Goal: Task Accomplishment & Management: Complete application form

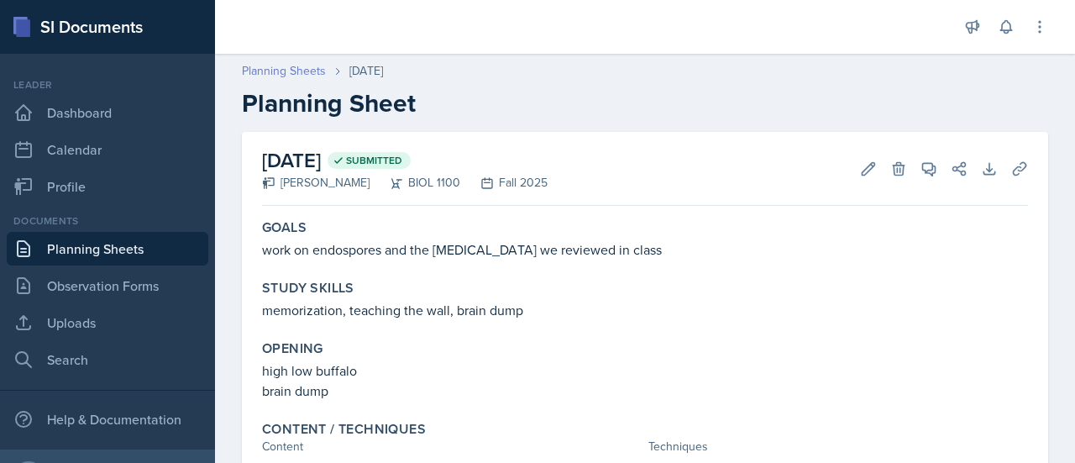
click at [285, 66] on link "Planning Sheets" at bounding box center [284, 71] width 84 height 18
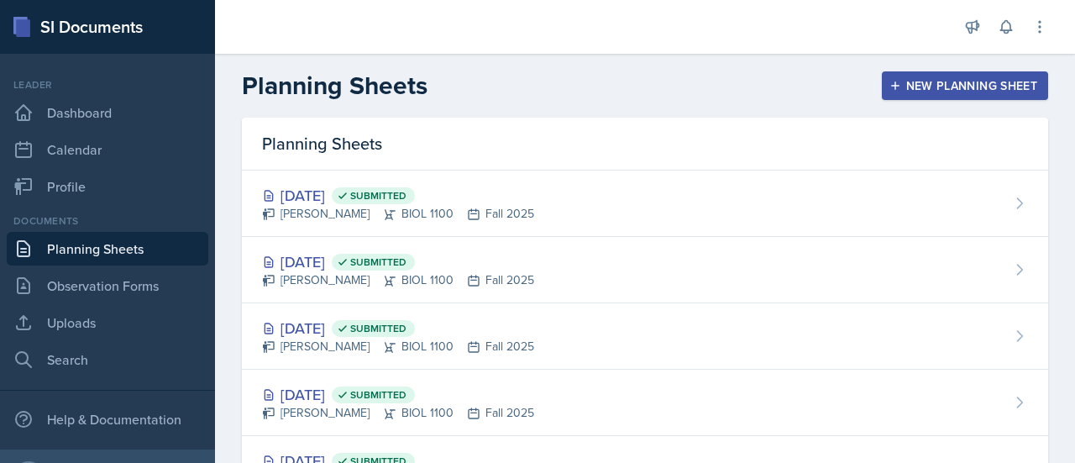
click at [959, 74] on button "New Planning Sheet" at bounding box center [965, 85] width 166 height 29
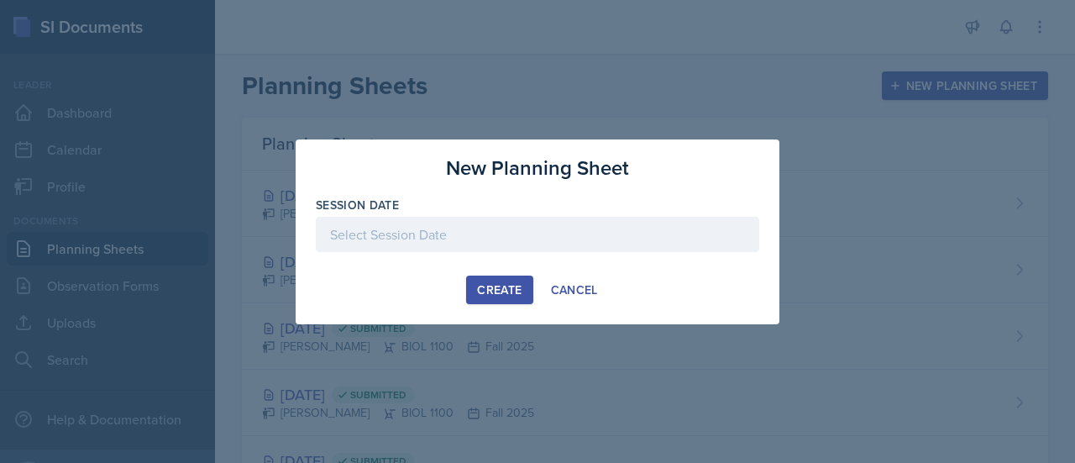
click at [495, 218] on div at bounding box center [537, 234] width 443 height 35
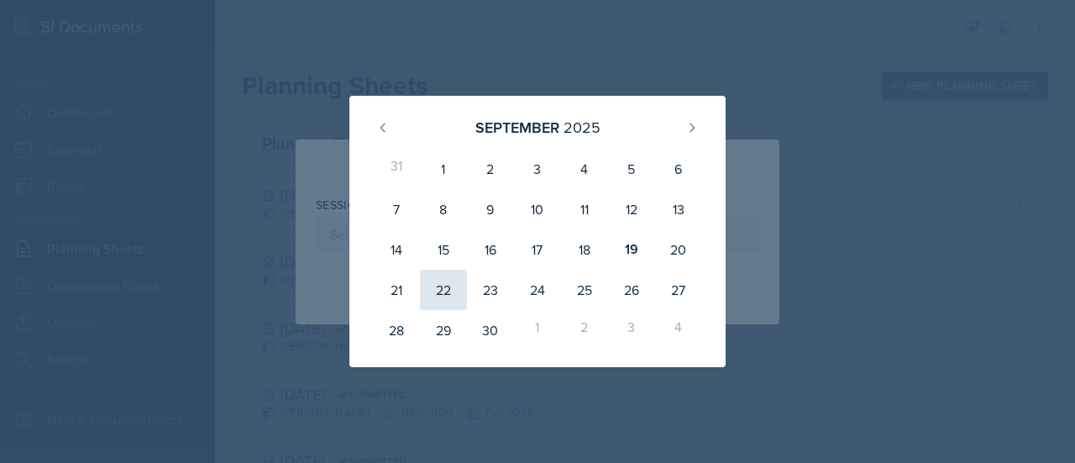
click at [439, 288] on div "22" at bounding box center [443, 290] width 47 height 40
type input "[DATE]"
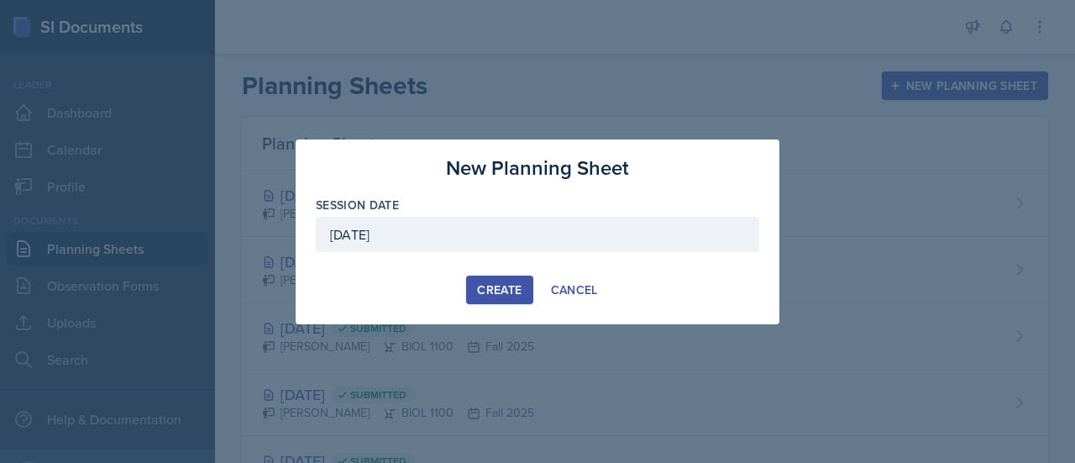
click at [492, 294] on div "Create" at bounding box center [499, 289] width 45 height 13
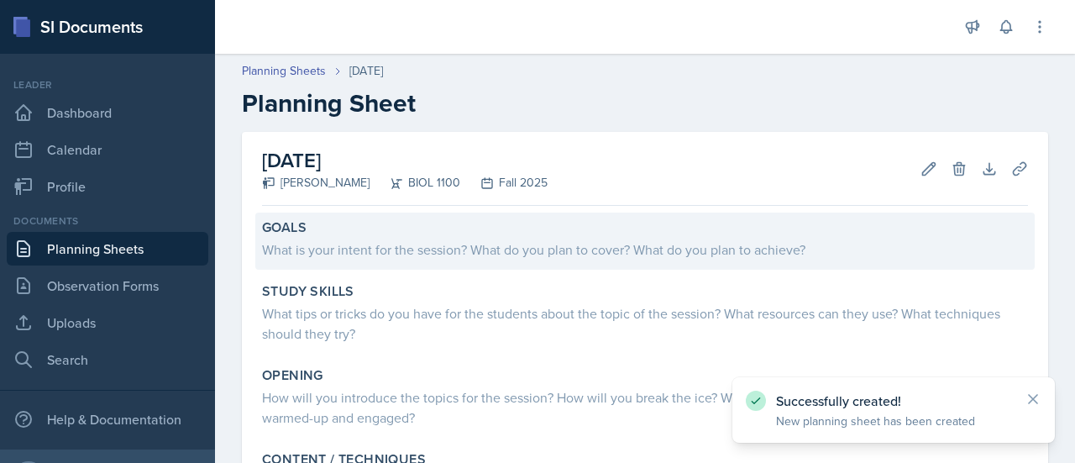
click at [569, 251] on div "What is your intent for the session? What do you plan to cover? What do you pla…" at bounding box center [645, 249] width 766 height 20
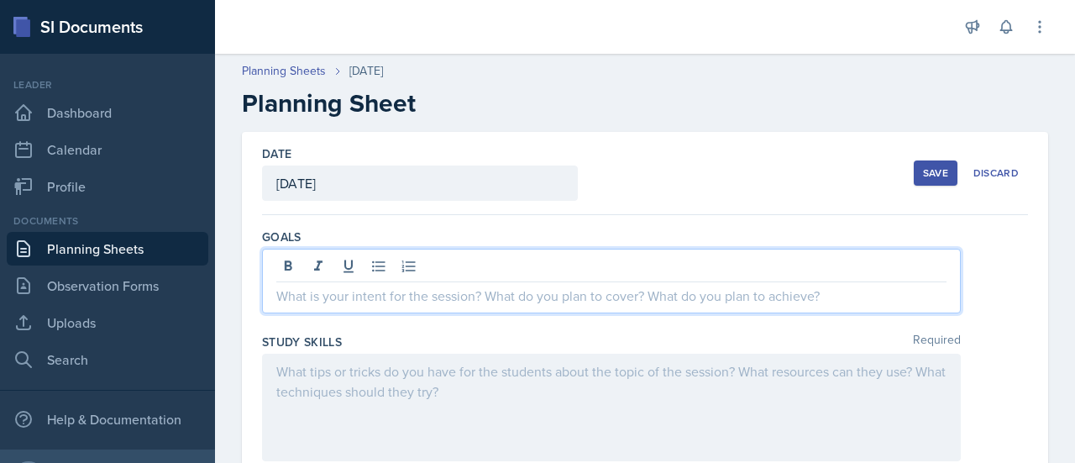
click at [506, 266] on div at bounding box center [611, 281] width 699 height 65
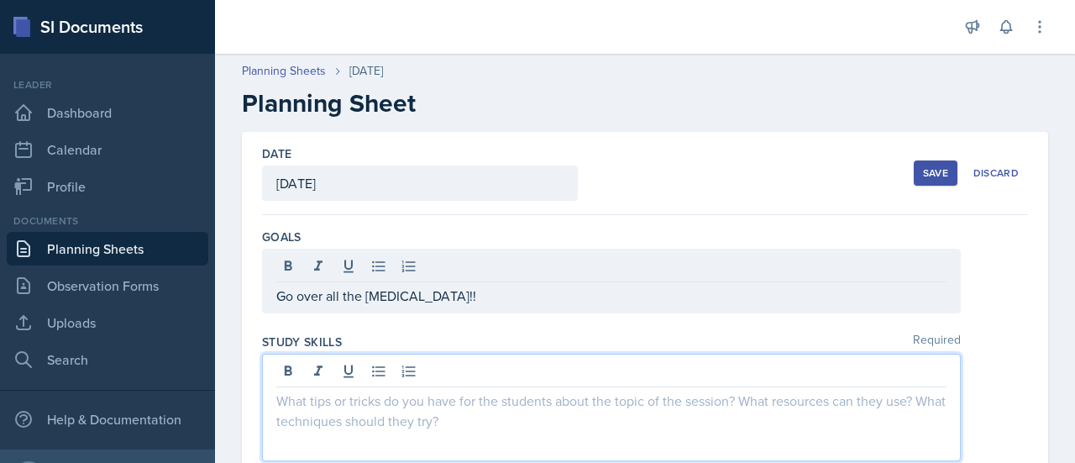
click at [433, 374] on div at bounding box center [611, 408] width 699 height 108
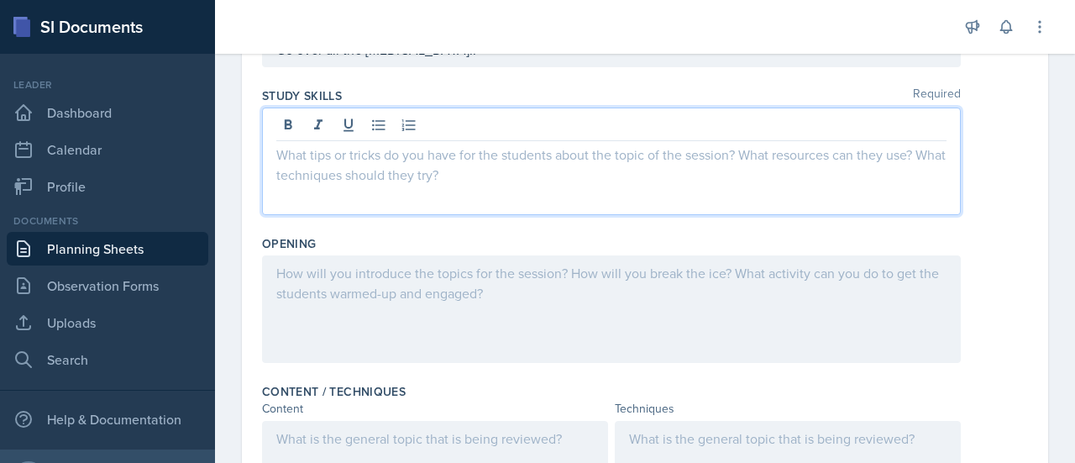
scroll to position [222, 0]
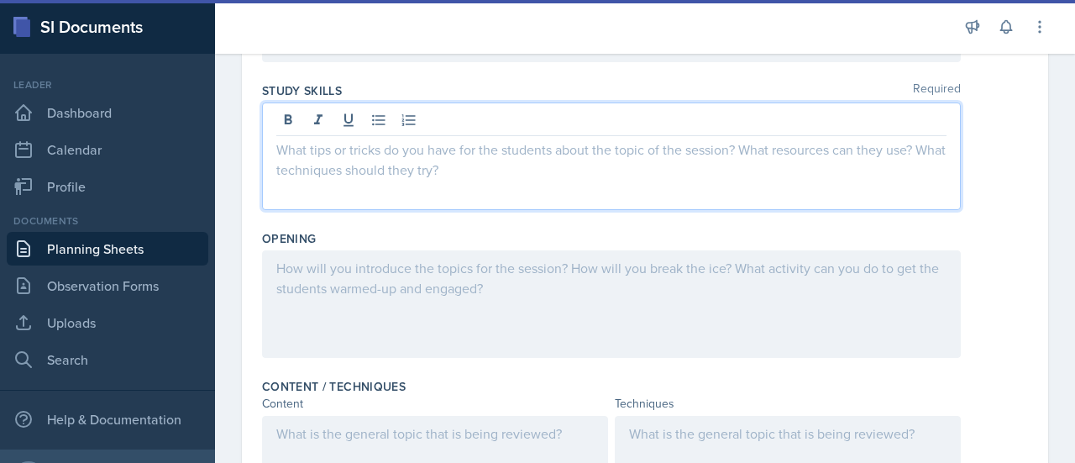
click at [375, 261] on div at bounding box center [611, 304] width 699 height 108
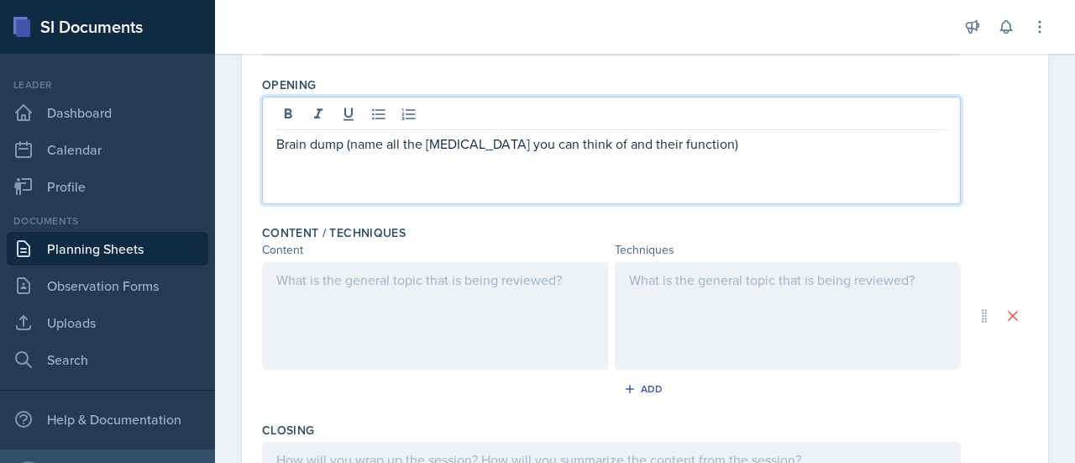
click at [485, 282] on p at bounding box center [434, 280] width 317 height 20
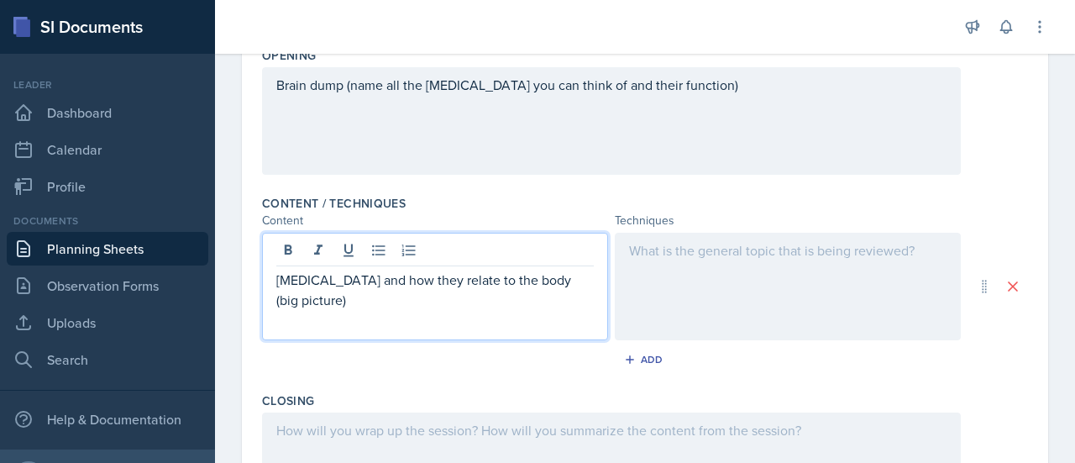
click at [707, 252] on div at bounding box center [788, 287] width 346 height 108
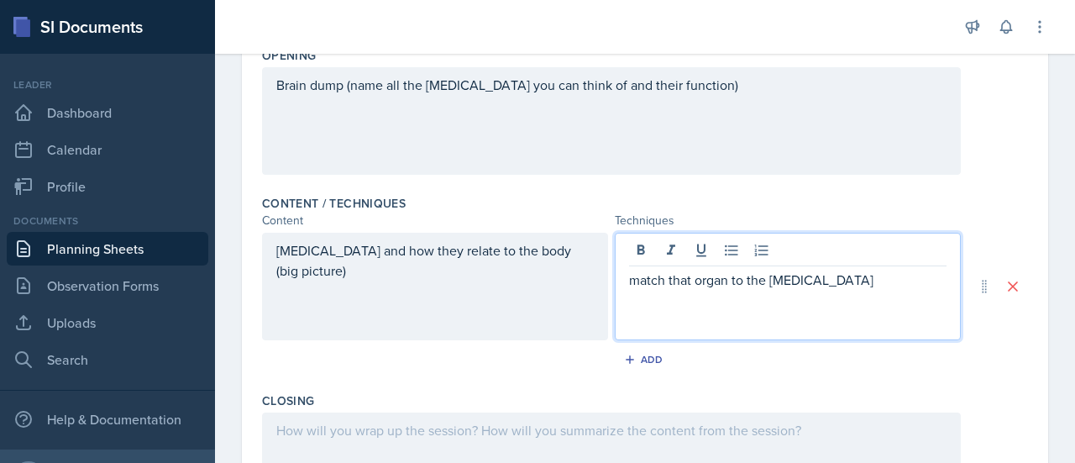
click at [273, 248] on div "[MEDICAL_DATA] and how they relate to the body (big picture)" at bounding box center [435, 287] width 346 height 108
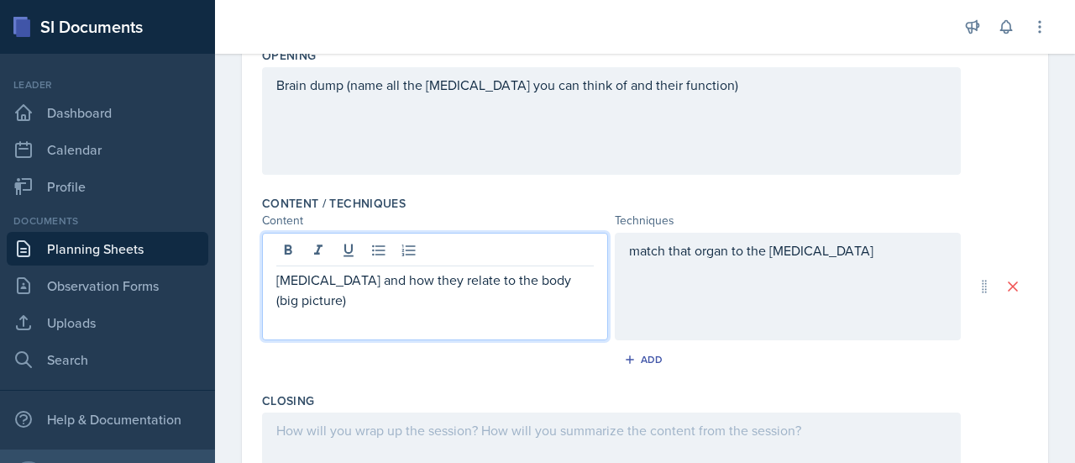
scroll to position [433, 0]
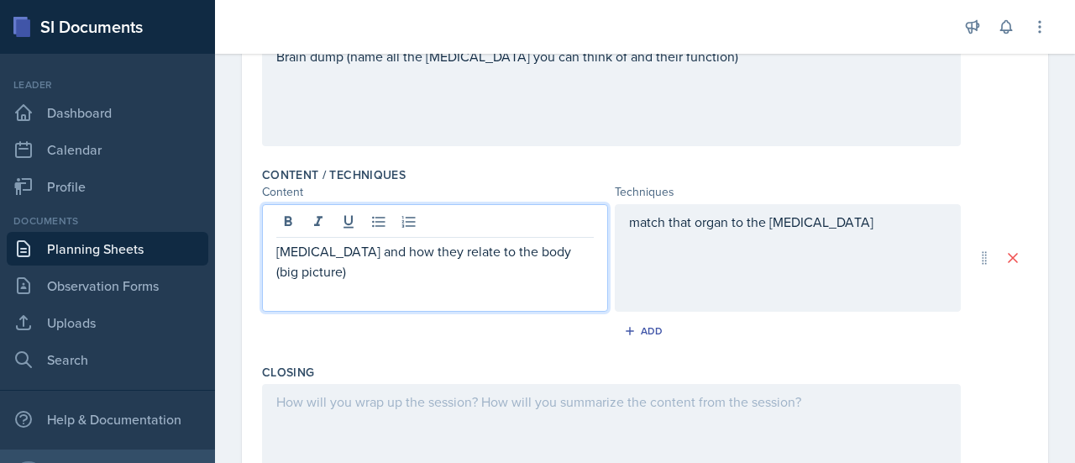
click at [277, 248] on p "[MEDICAL_DATA] and how they relate to the body (big picture)" at bounding box center [434, 261] width 317 height 40
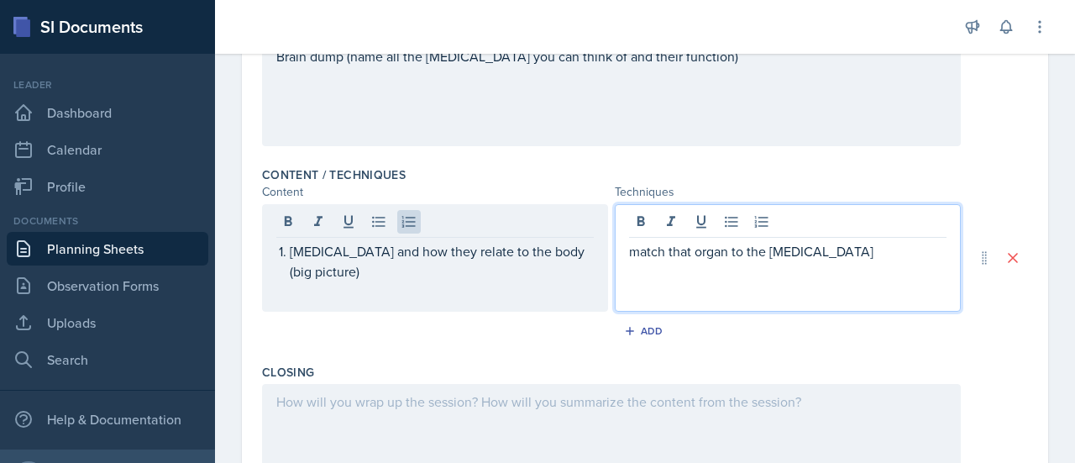
click at [627, 223] on div "match that organ to the [MEDICAL_DATA]" at bounding box center [788, 258] width 346 height 108
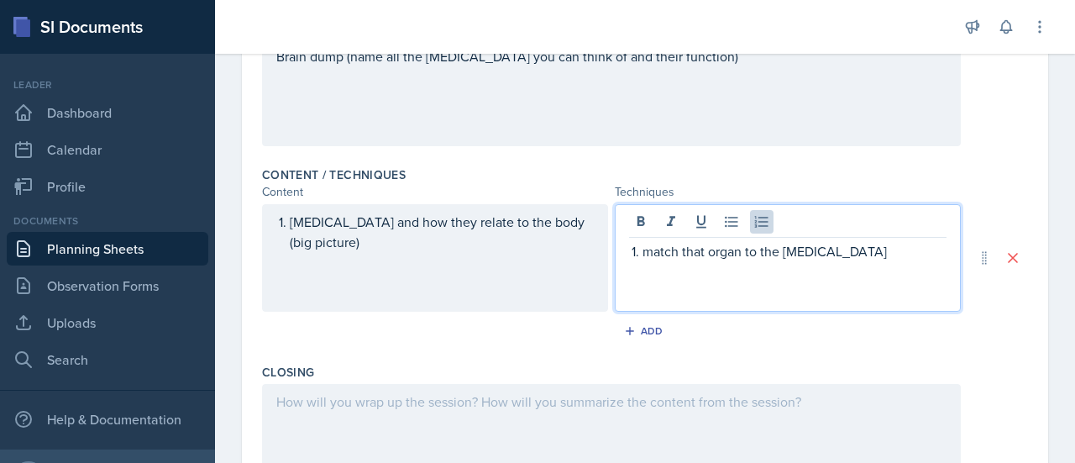
click at [842, 253] on p "match that organ to the [MEDICAL_DATA]" at bounding box center [794, 251] width 304 height 20
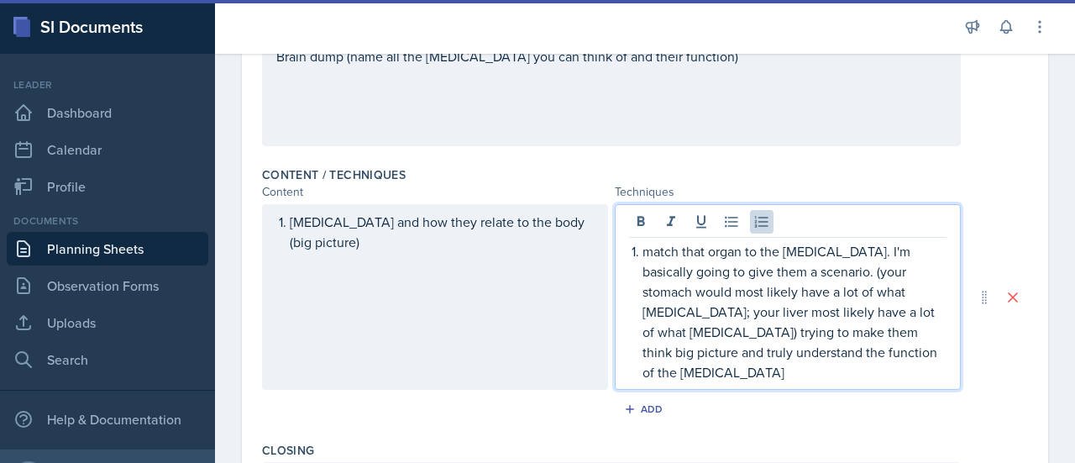
click at [642, 249] on li "match that organ to the [MEDICAL_DATA]. I'm basically going to give them a scen…" at bounding box center [794, 311] width 304 height 141
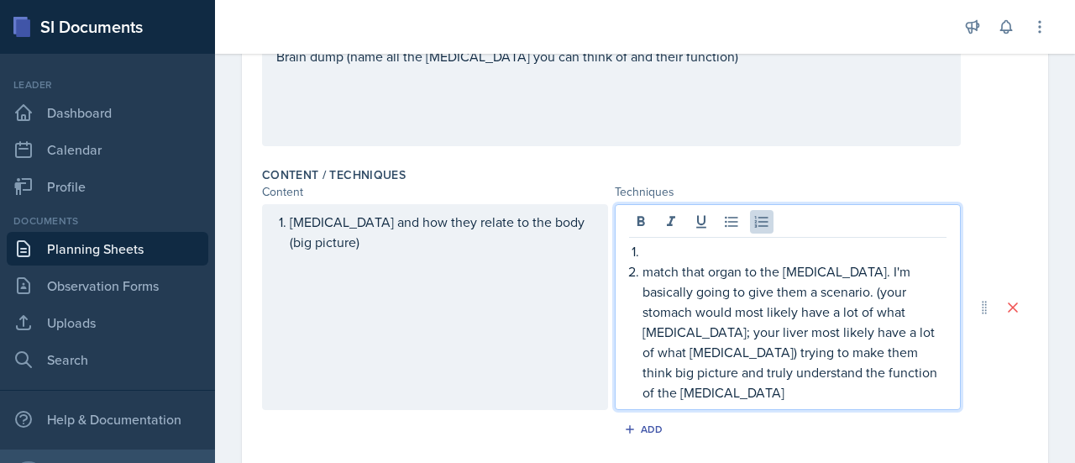
click at [679, 241] on p at bounding box center [794, 251] width 304 height 20
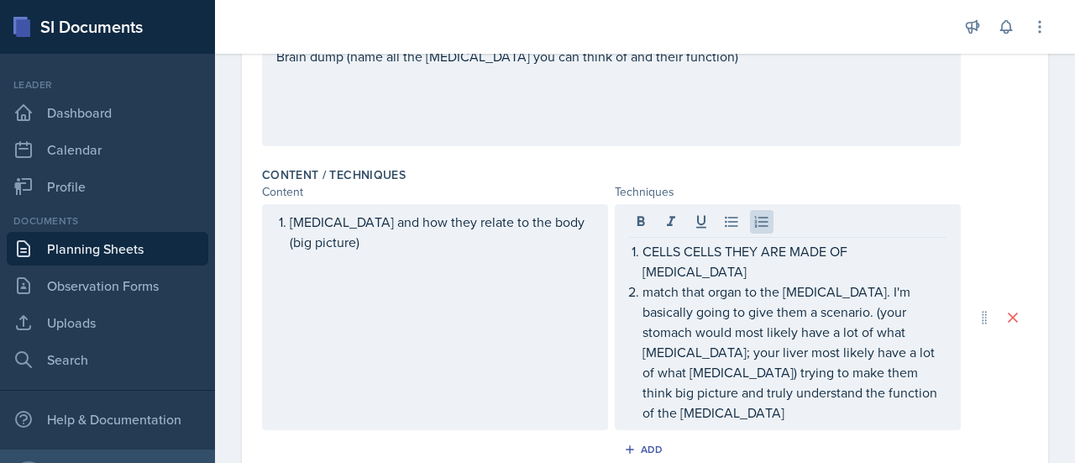
click at [341, 253] on div "[MEDICAL_DATA] and how they relate to the body (big picture)" at bounding box center [435, 317] width 346 height 226
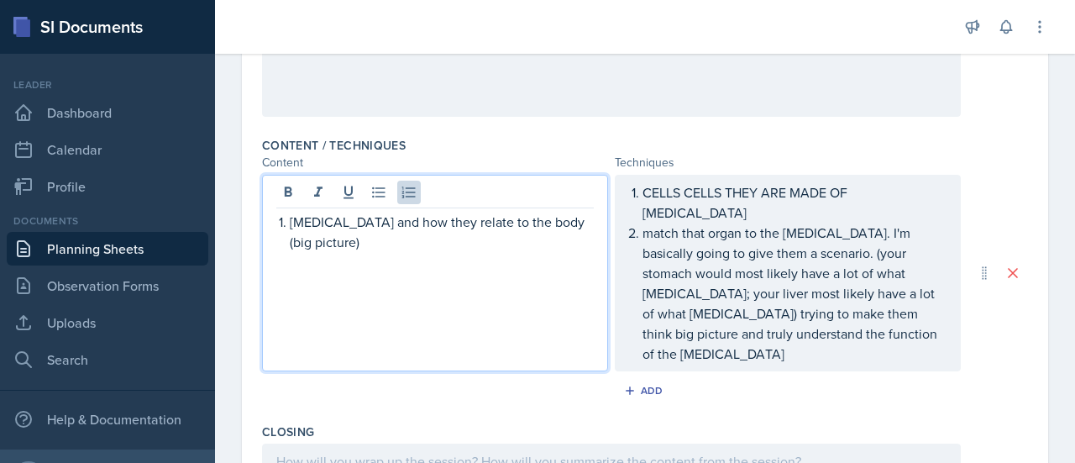
click at [338, 244] on p "[MEDICAL_DATA] and how they relate to the body (big picture)" at bounding box center [442, 232] width 304 height 40
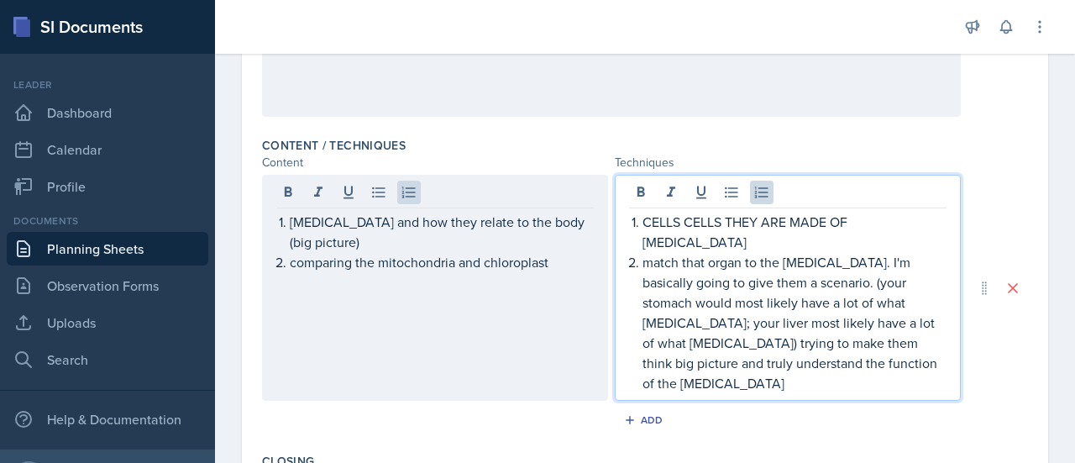
click at [884, 313] on p "match that organ to the [MEDICAL_DATA]. I'm basically going to give them a scen…" at bounding box center [794, 322] width 304 height 141
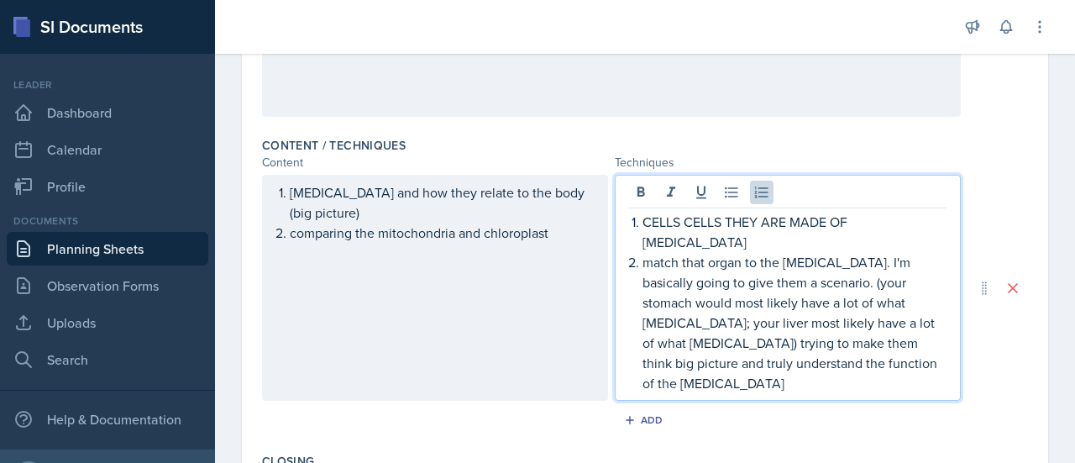
click at [889, 349] on p "match that organ to the [MEDICAL_DATA]. I'm basically going to give them a scen…" at bounding box center [794, 322] width 304 height 141
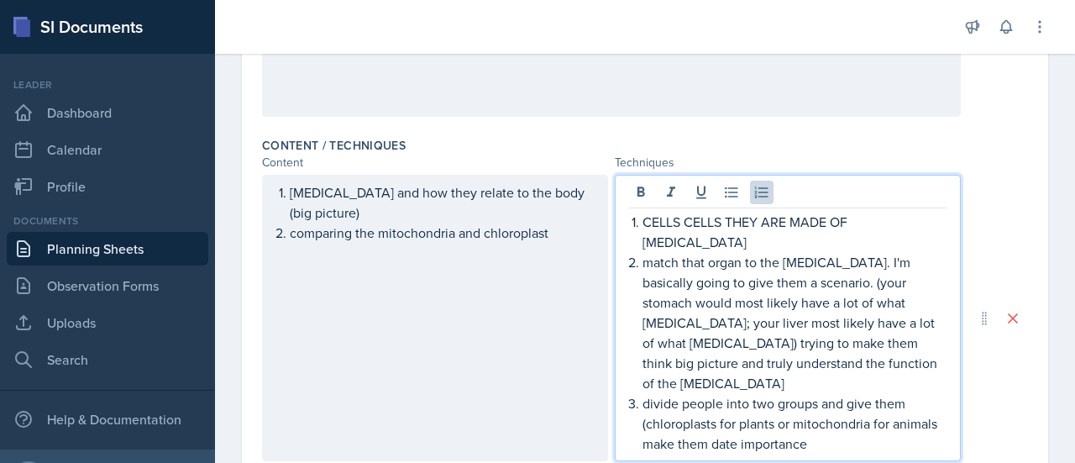
click at [704, 406] on p "divide people into two groups and give them (chloroplasts for plants or mitocho…" at bounding box center [794, 423] width 304 height 60
click at [663, 423] on p "divide people into two groups and give them (chloroplasts for plants or mitocho…" at bounding box center [794, 433] width 304 height 81
click at [712, 422] on p "divide people into two groups and give them (chloroplasts for plants or mitocho…" at bounding box center [794, 433] width 304 height 81
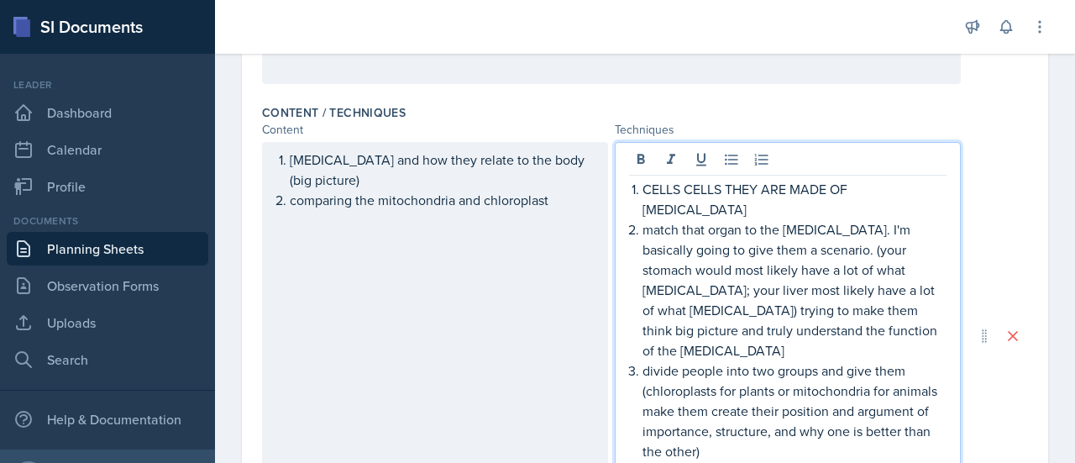
scroll to position [516, 0]
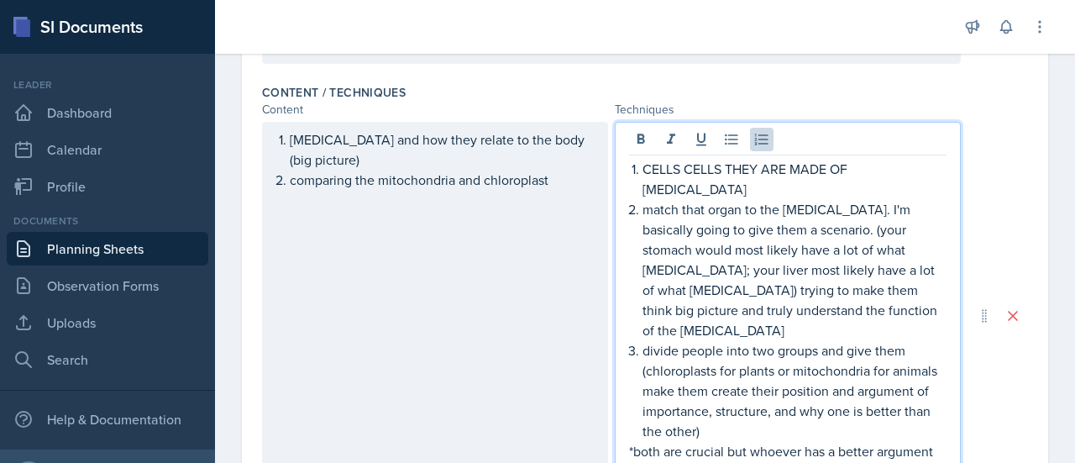
click at [704, 394] on p "divide people into two groups and give them (chloroplasts for plants or mitocho…" at bounding box center [794, 390] width 304 height 101
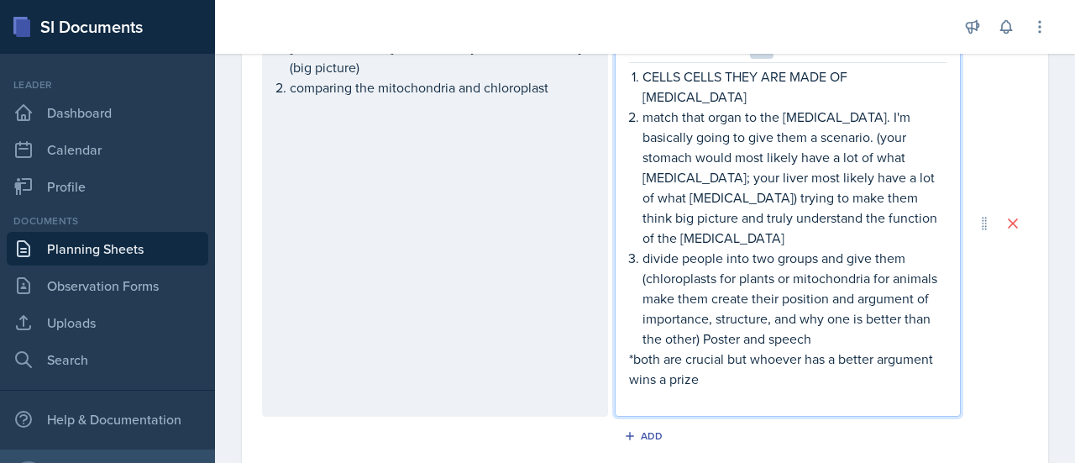
click at [566, 91] on p "comparing the mitochondria and chloroplast" at bounding box center [442, 87] width 304 height 20
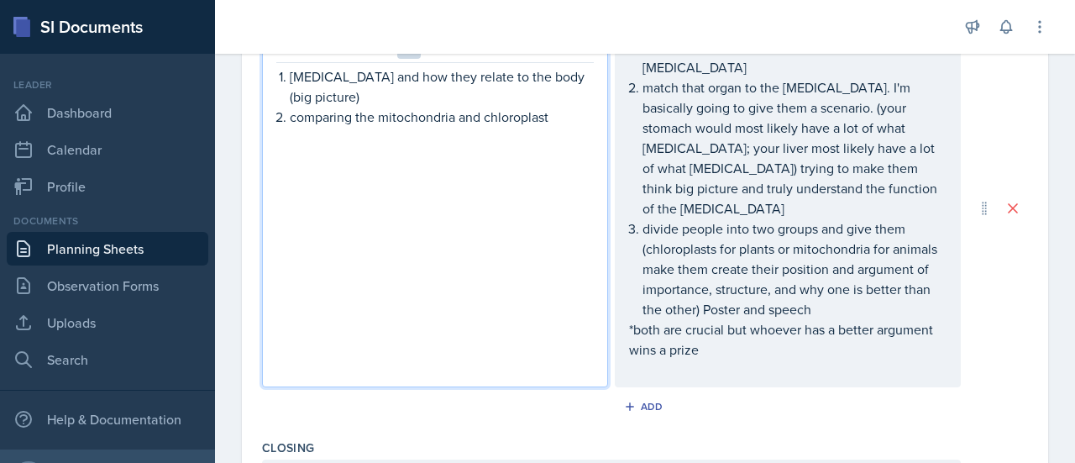
scroll to position [637, 0]
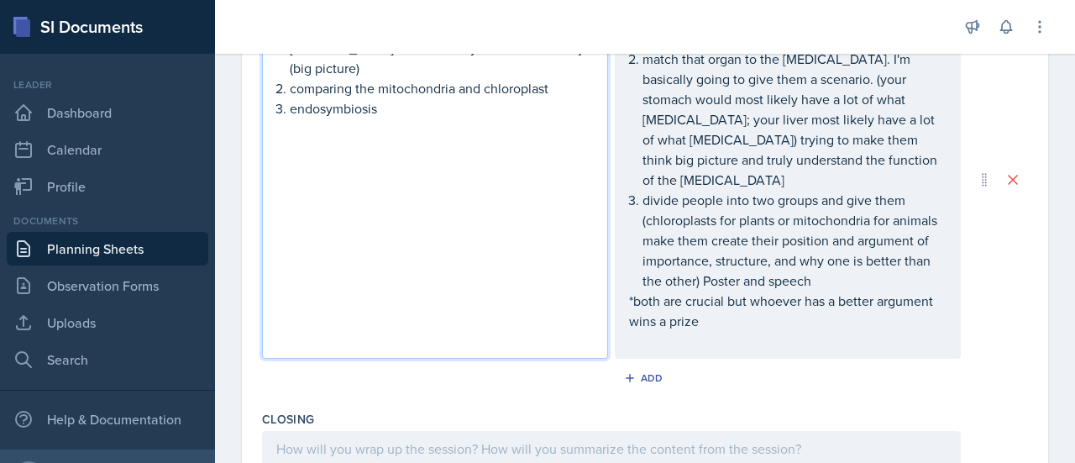
click at [764, 267] on div "CELLS CELLS THEY ARE MADE OF [MEDICAL_DATA] match that organ to the [MEDICAL_DA…" at bounding box center [787, 179] width 317 height 343
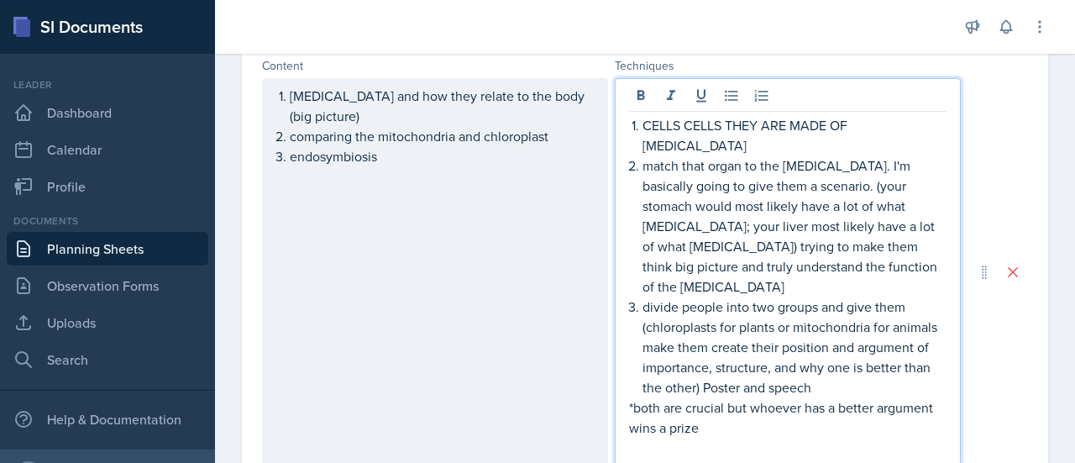
click at [291, 94] on p "[MEDICAL_DATA] and how they relate to the body (big picture)" at bounding box center [442, 106] width 304 height 40
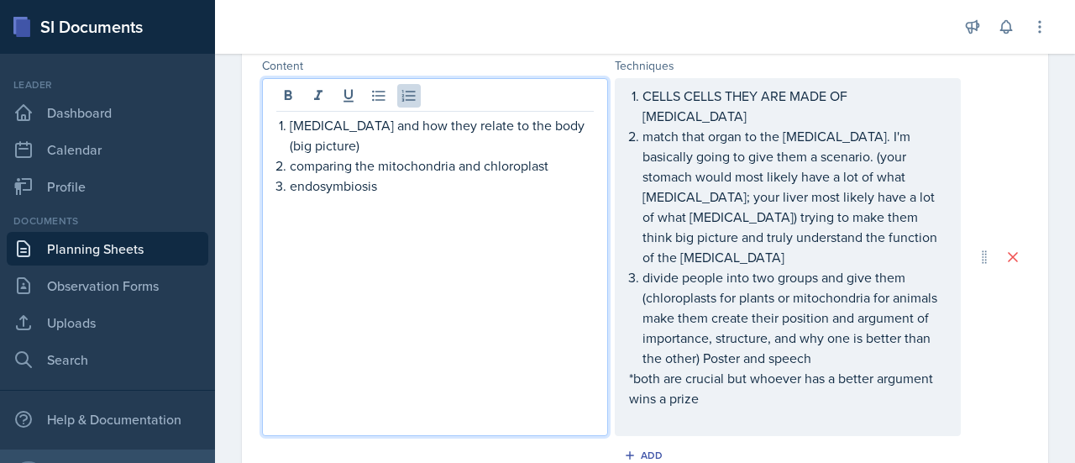
scroll to position [588, 0]
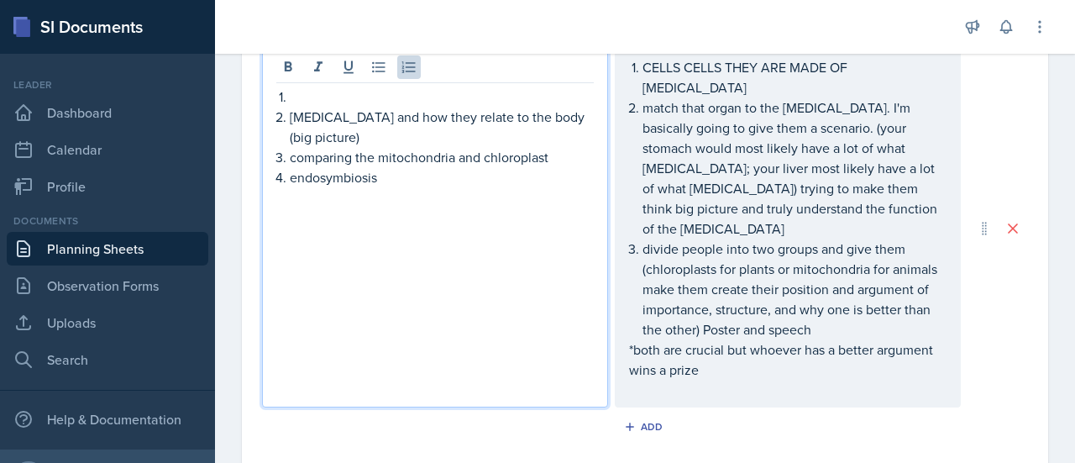
click at [364, 90] on p at bounding box center [442, 97] width 304 height 20
click at [443, 175] on p "endosymbiosis" at bounding box center [442, 177] width 304 height 20
click at [922, 314] on div "CELLS CELLS THEY ARE MADE OF [MEDICAL_DATA] match that organ to the [MEDICAL_DA…" at bounding box center [787, 228] width 317 height 343
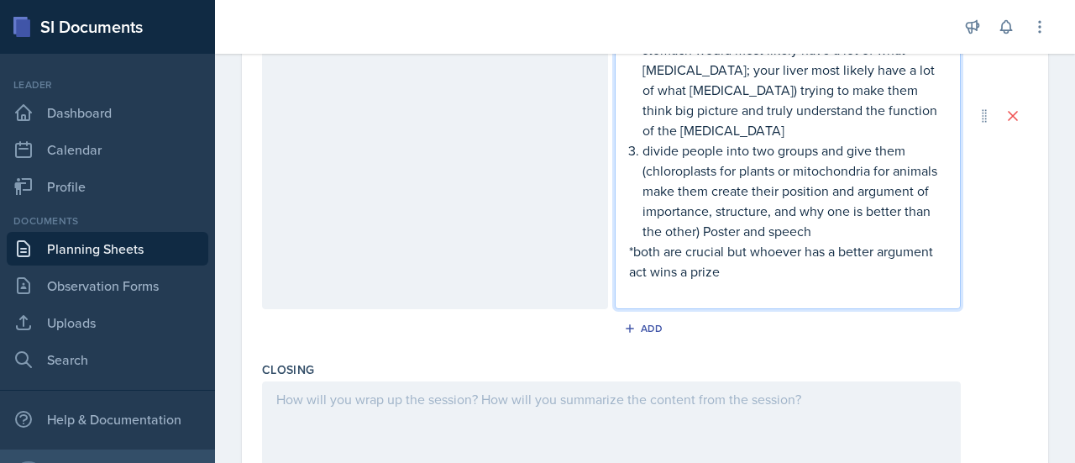
scroll to position [719, 0]
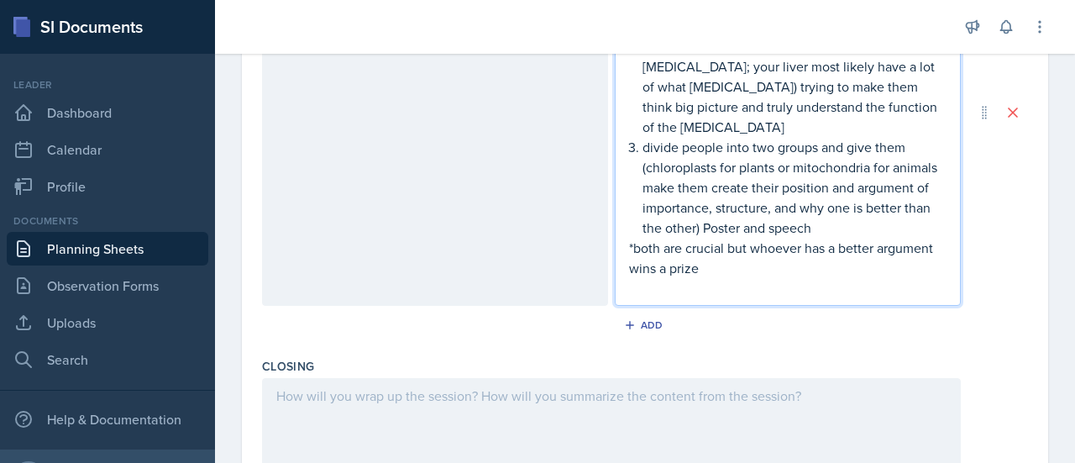
click at [737, 238] on p "*both are crucial but whoever has a better argument wins a prize" at bounding box center [787, 258] width 317 height 40
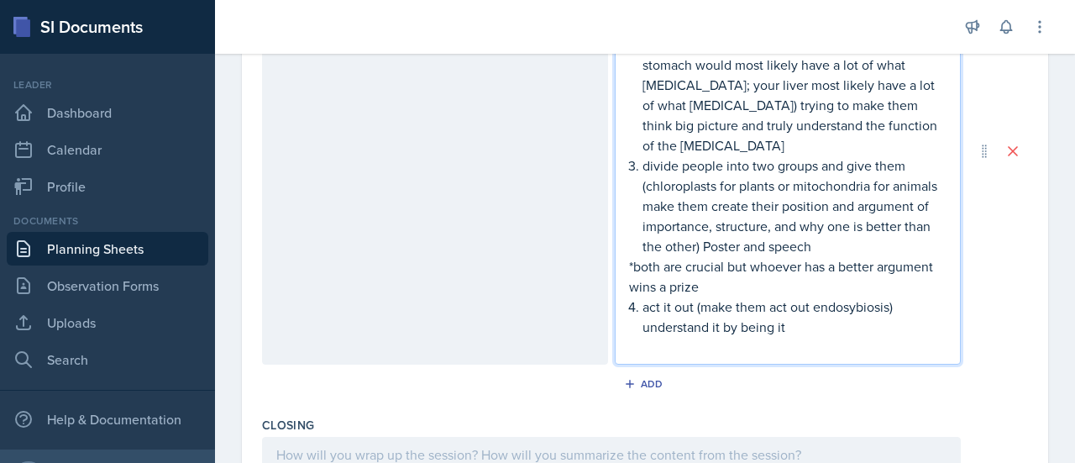
scroll to position [701, 0]
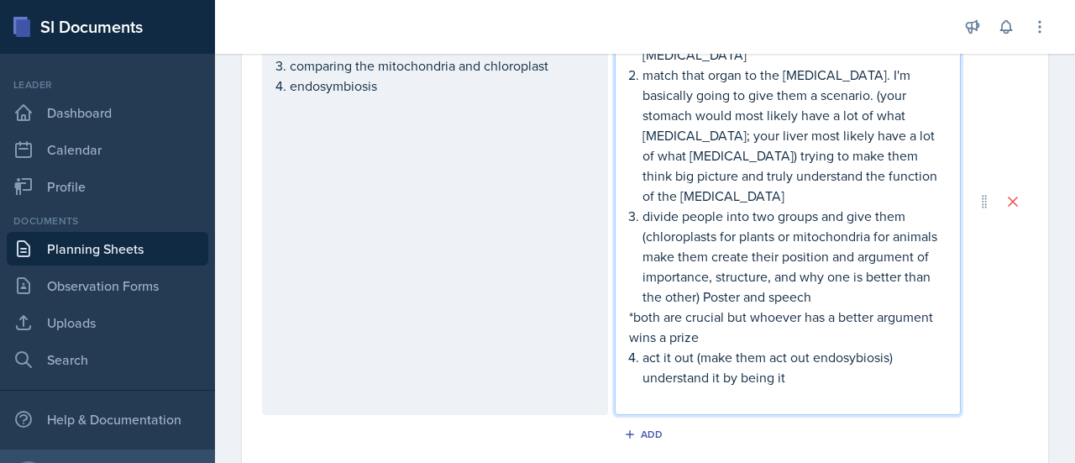
click at [460, 91] on p "endosymbiosis" at bounding box center [442, 86] width 304 height 20
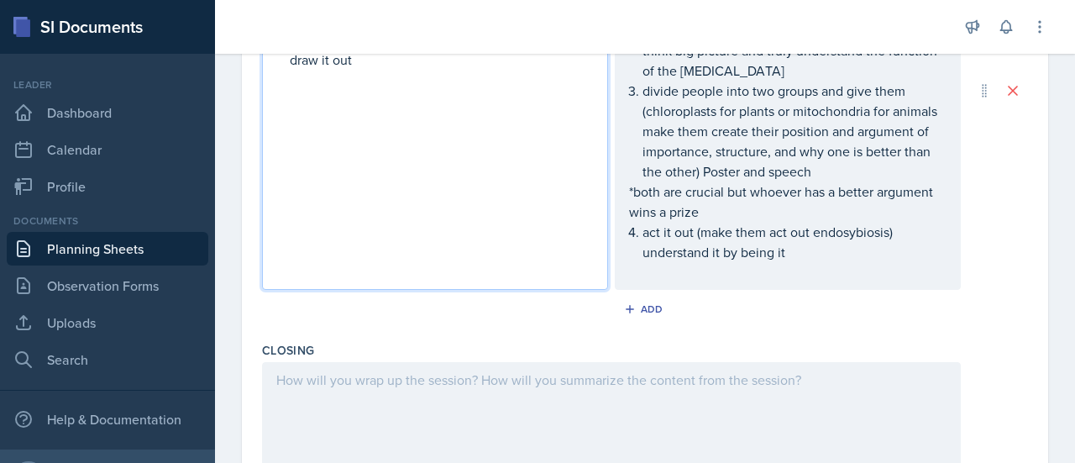
click at [815, 262] on p at bounding box center [787, 272] width 317 height 20
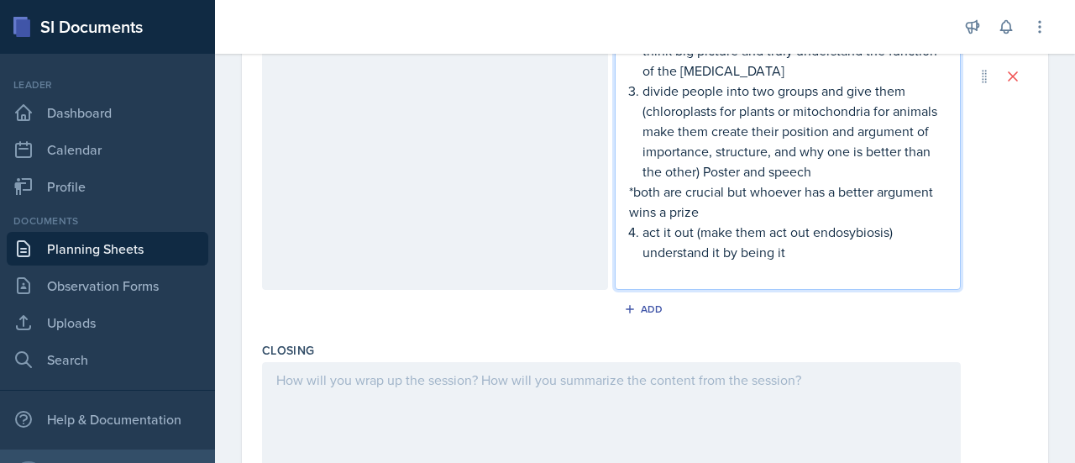
click at [362, 362] on div at bounding box center [611, 416] width 699 height 108
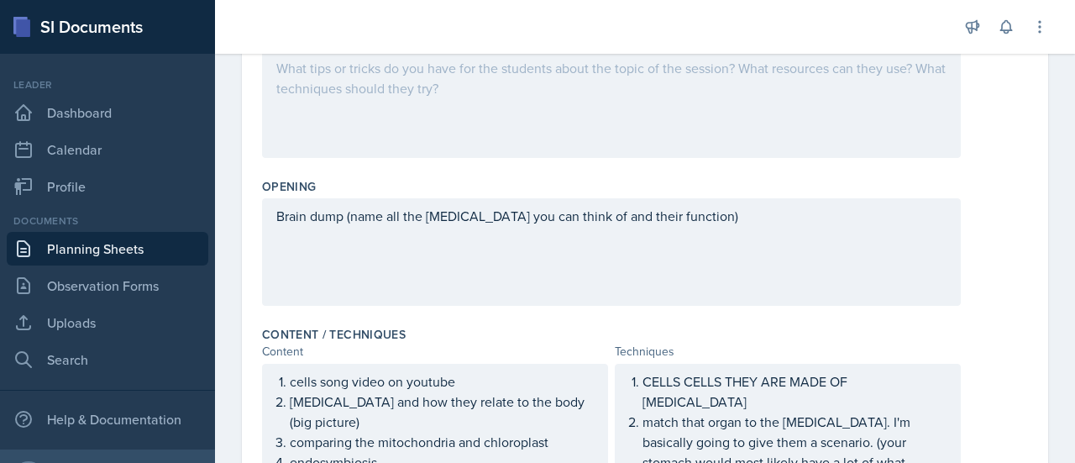
click at [731, 217] on p "Brain dump (name all the [MEDICAL_DATA] you can think of and their function)" at bounding box center [611, 216] width 670 height 20
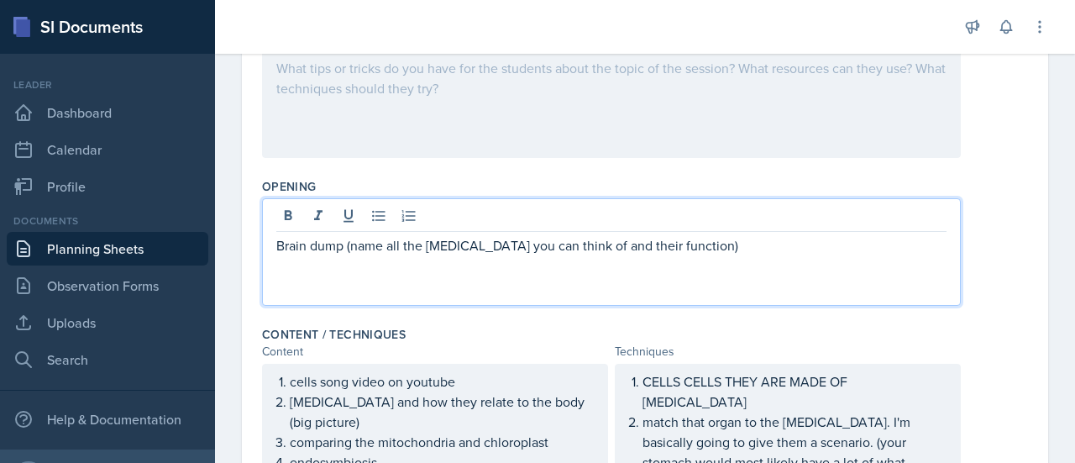
scroll to position [303, 0]
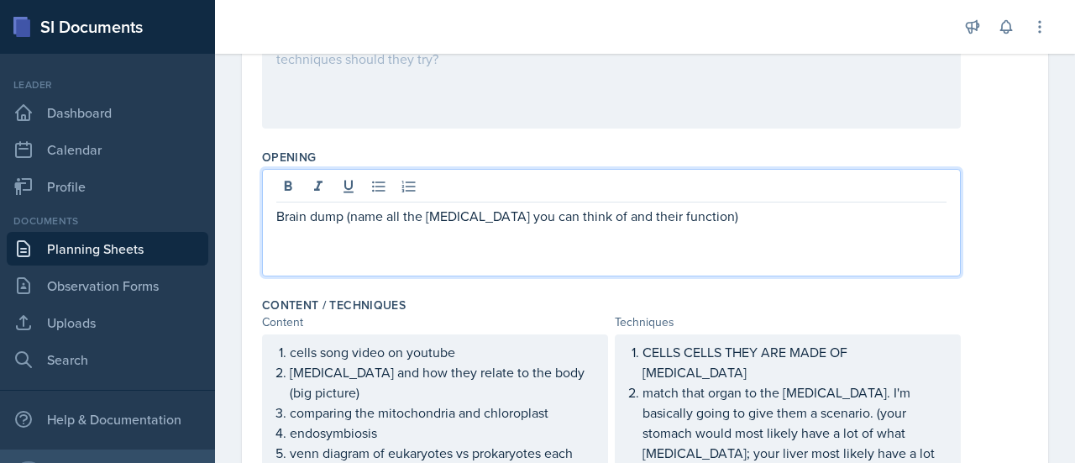
click at [284, 215] on p "Brain dump (name all the [MEDICAL_DATA] you can think of and their function)" at bounding box center [611, 216] width 670 height 20
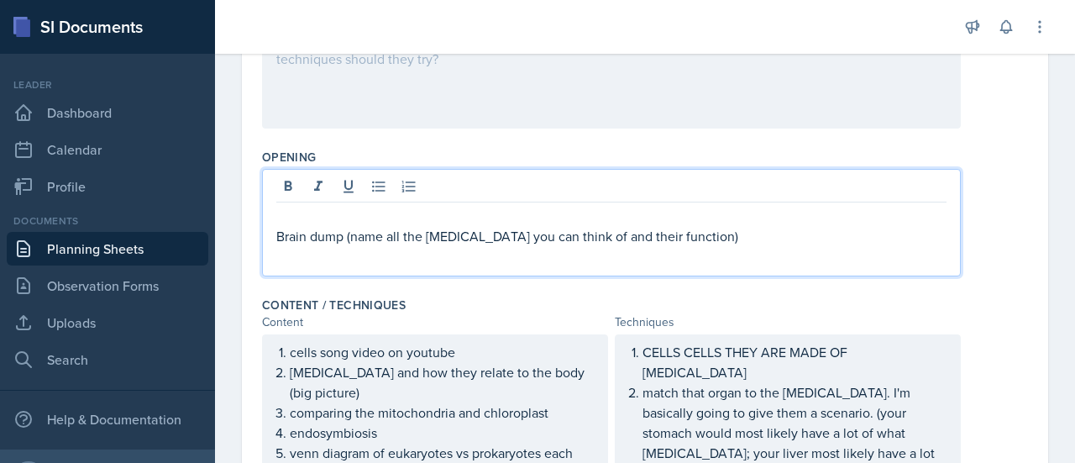
click at [564, 193] on div at bounding box center [611, 189] width 670 height 28
click at [306, 219] on p at bounding box center [611, 216] width 670 height 20
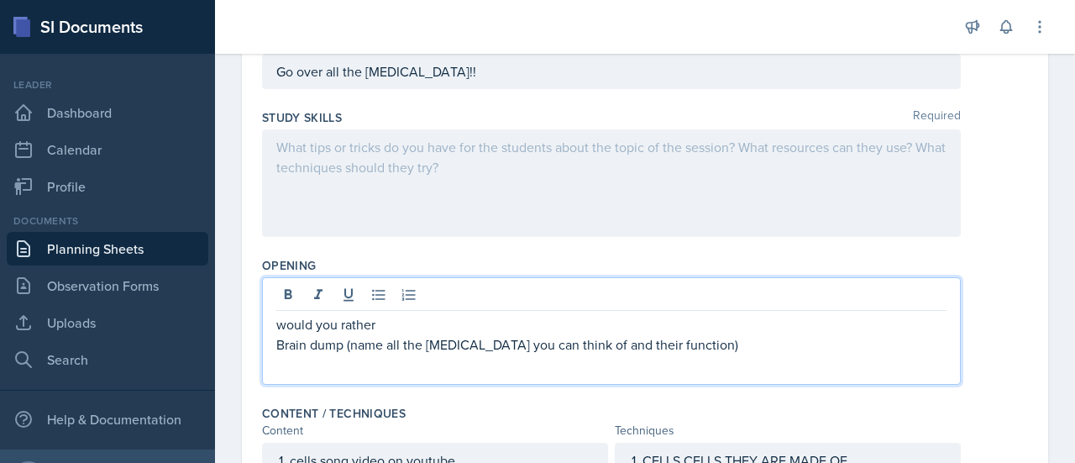
scroll to position [196, 0]
click at [638, 150] on p at bounding box center [611, 146] width 670 height 20
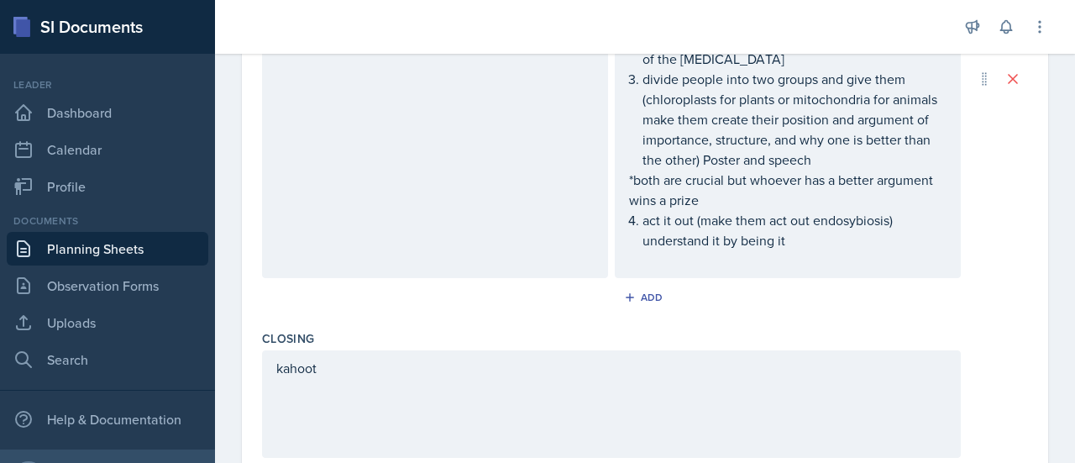
scroll to position [744, 0]
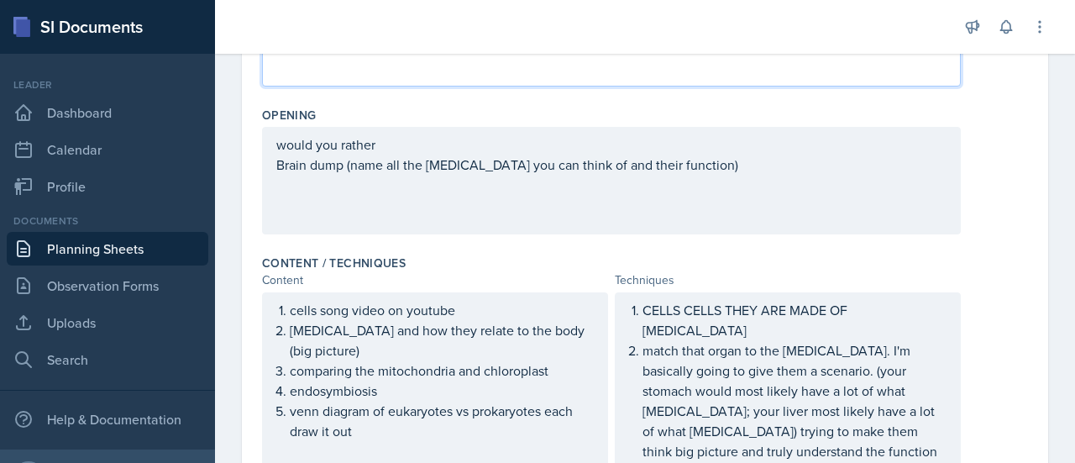
click at [726, 147] on p "would you rather" at bounding box center [611, 144] width 670 height 20
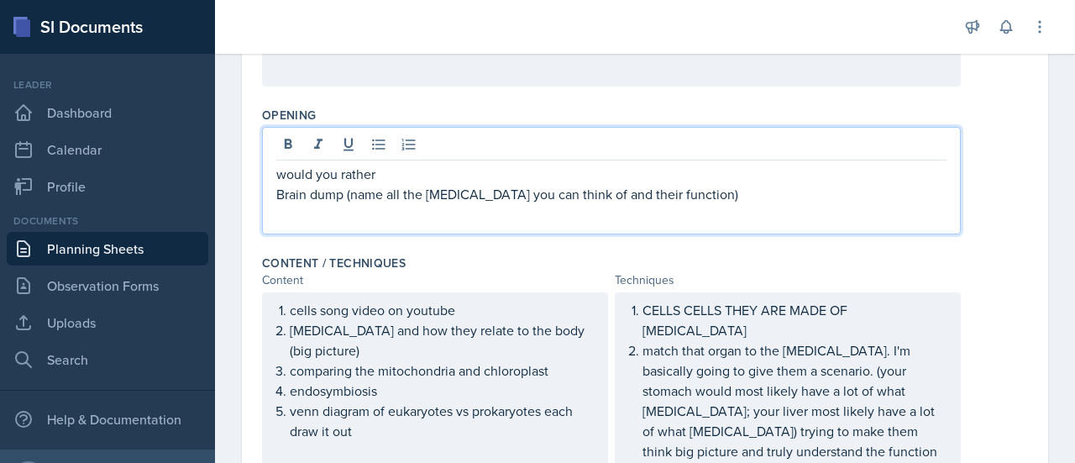
scroll to position [375, 0]
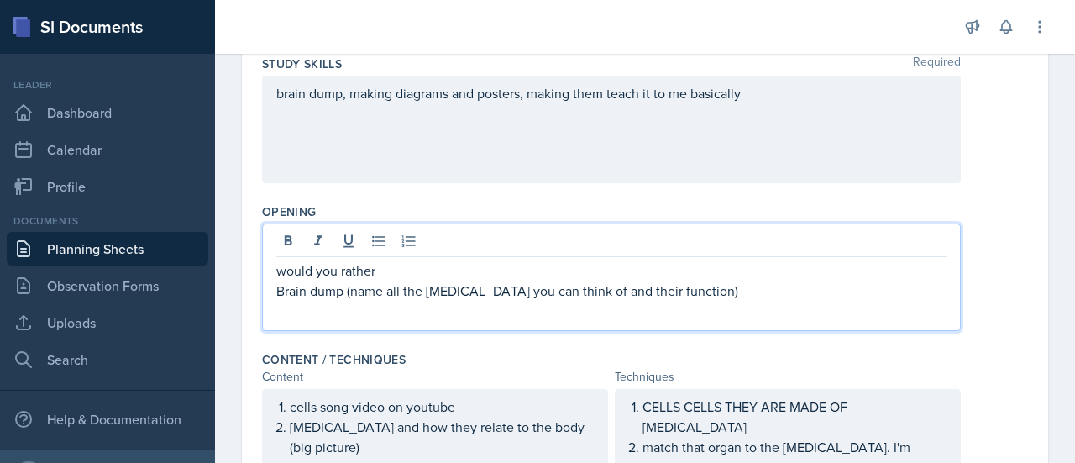
click at [772, 94] on p "brain dump, making diagrams and posters, making them teach it to me basically" at bounding box center [611, 93] width 670 height 20
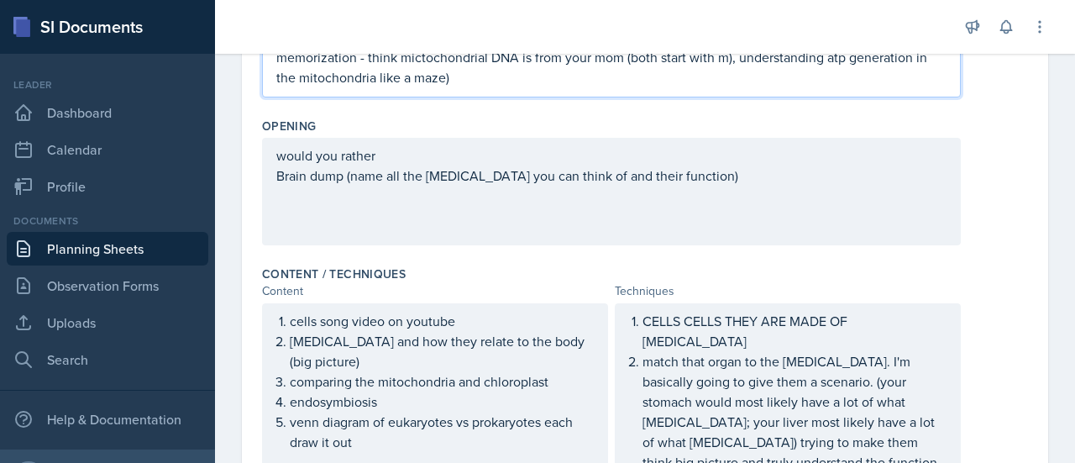
scroll to position [329, 0]
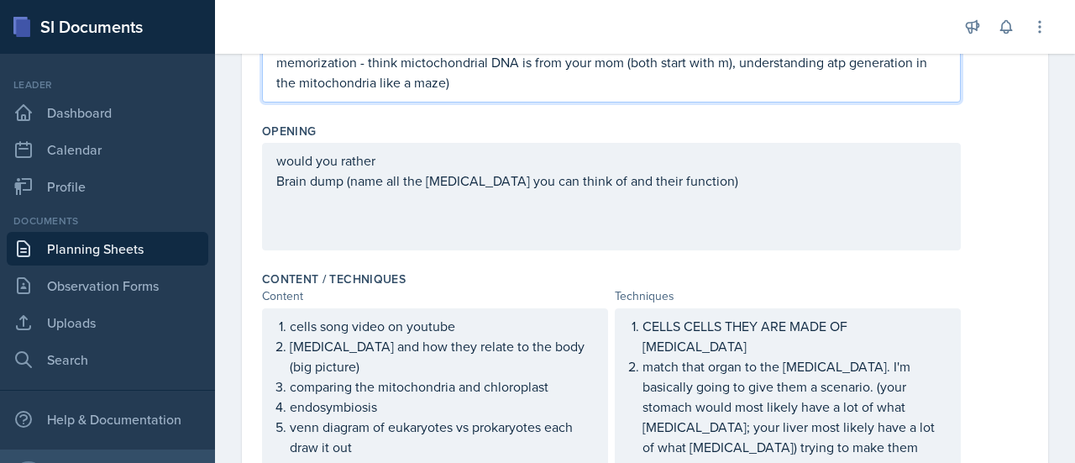
click at [730, 66] on p "memorization - think mictochondrial DNA is from your mom (both start with m), u…" at bounding box center [611, 72] width 670 height 40
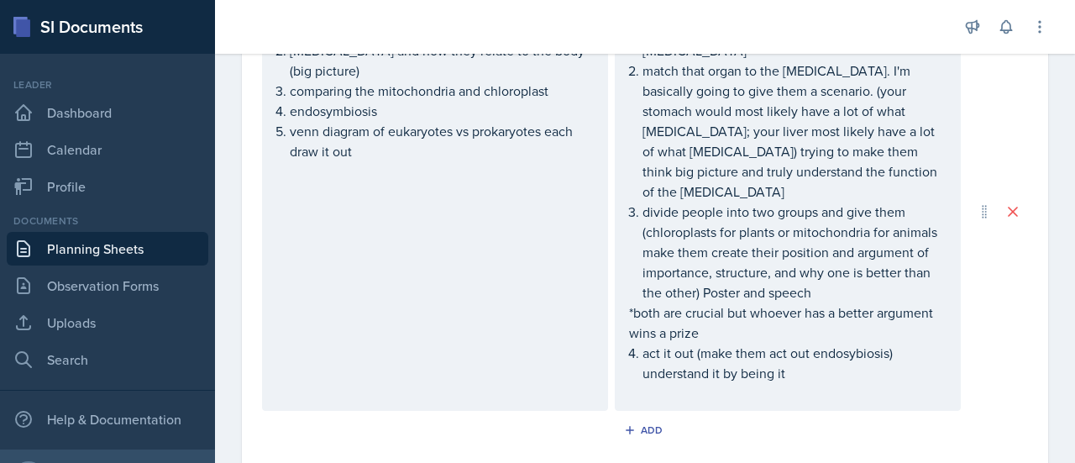
scroll to position [632, 0]
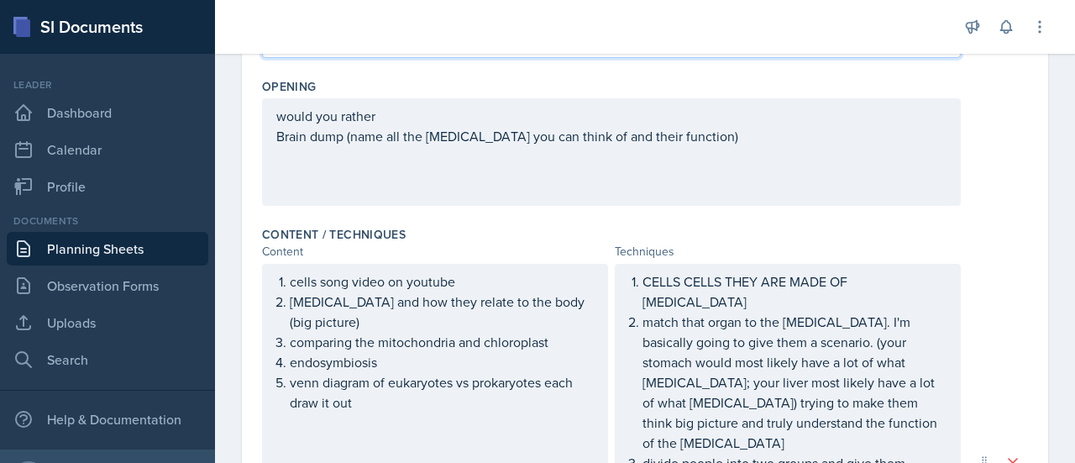
click at [741, 141] on p "Brain dump (name all the [MEDICAL_DATA] you can think of and their function)" at bounding box center [611, 136] width 670 height 20
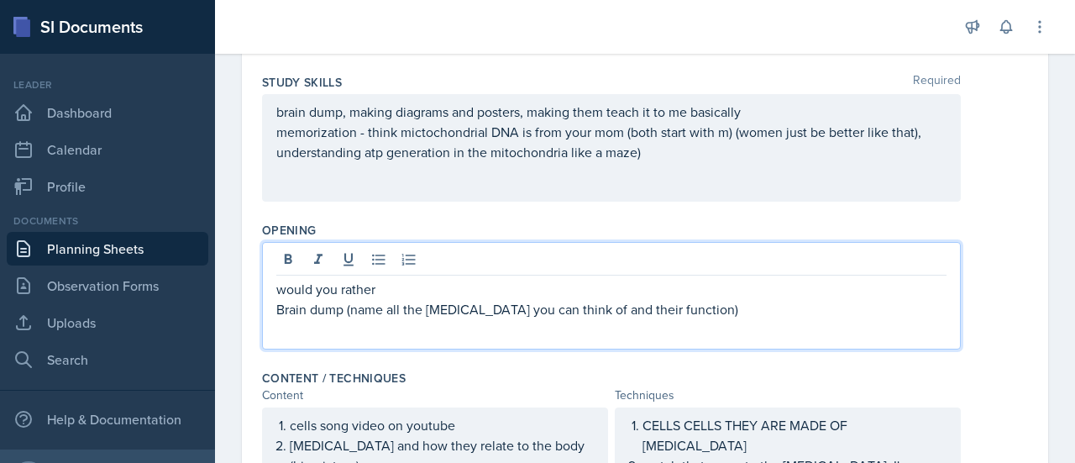
click at [721, 153] on p "memorization - think mictochondrial DNA is from your mom (both start with m) (w…" at bounding box center [611, 142] width 670 height 40
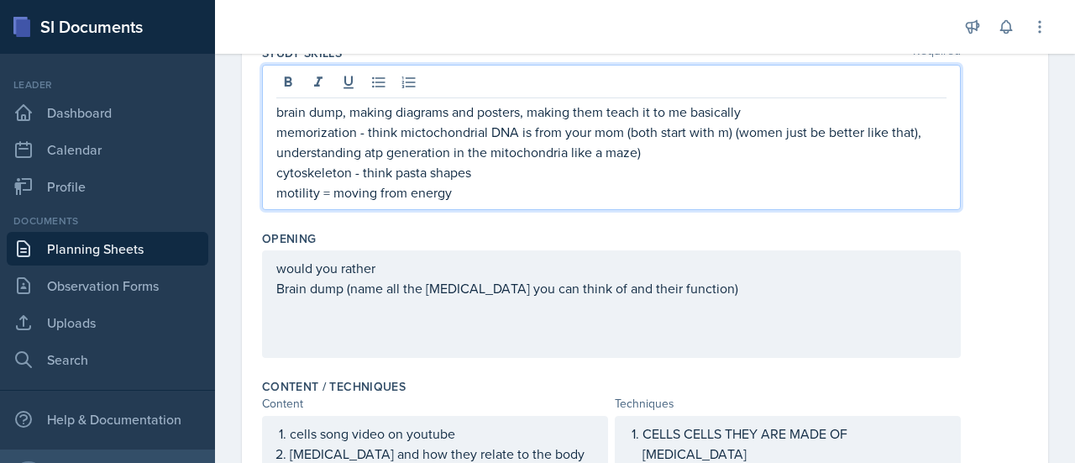
click at [489, 170] on p "cytoskeleton - think pasta shapes" at bounding box center [611, 172] width 670 height 20
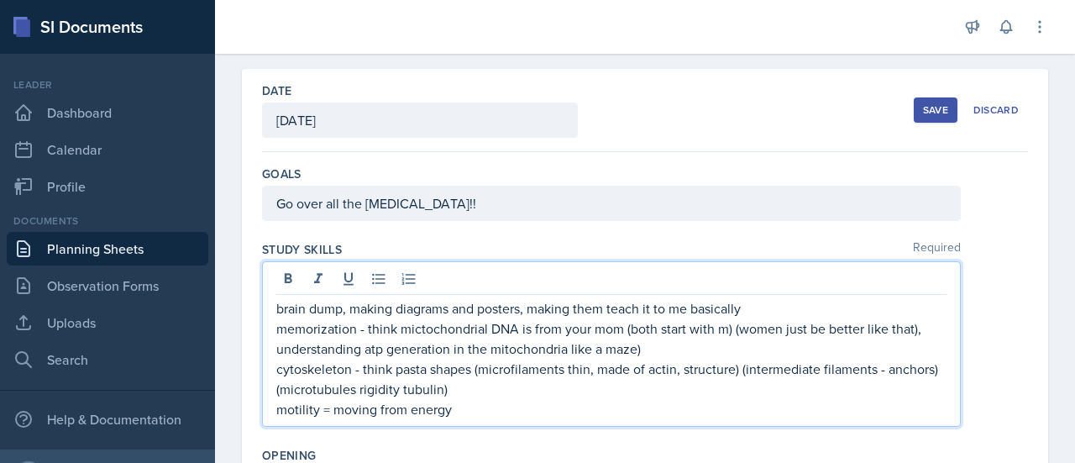
scroll to position [0, 0]
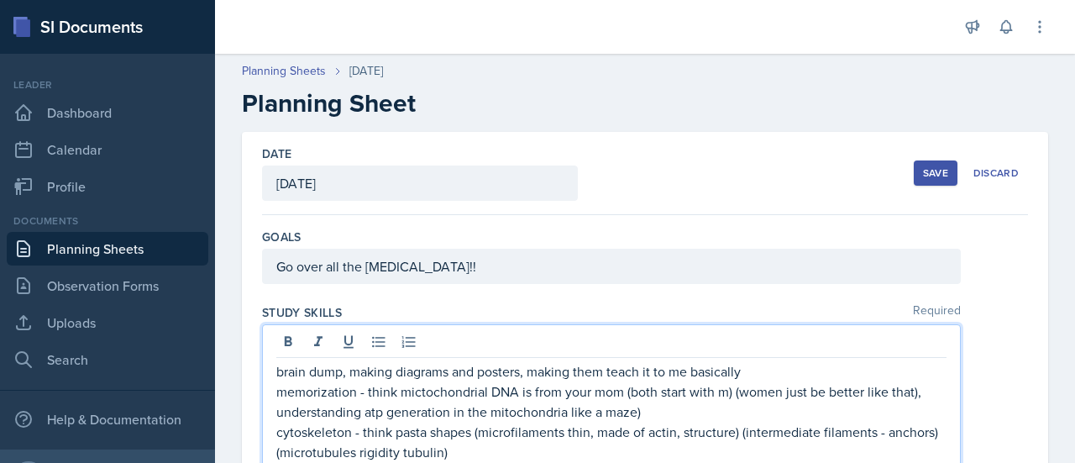
click at [923, 179] on div "Save" at bounding box center [935, 172] width 25 height 13
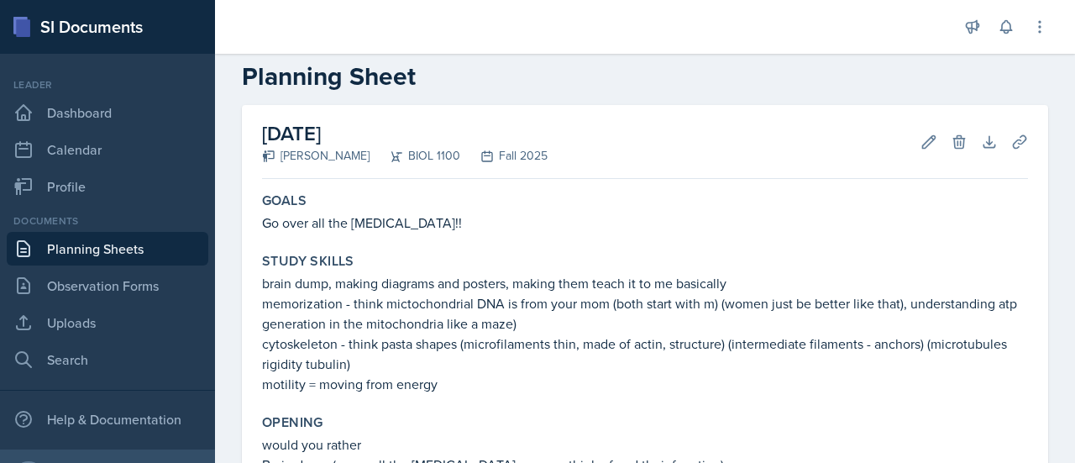
scroll to position [27, 0]
click at [140, 249] on link "Planning Sheets" at bounding box center [108, 249] width 202 height 34
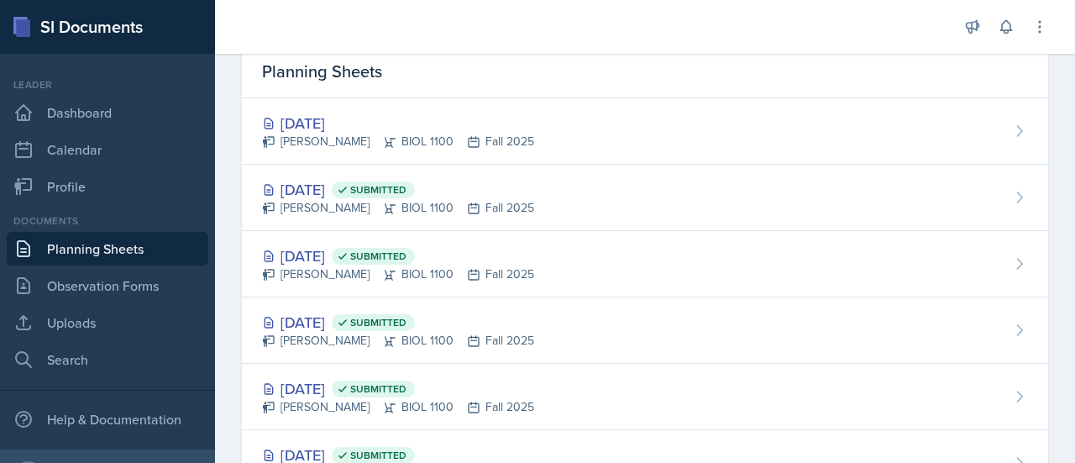
scroll to position [76, 0]
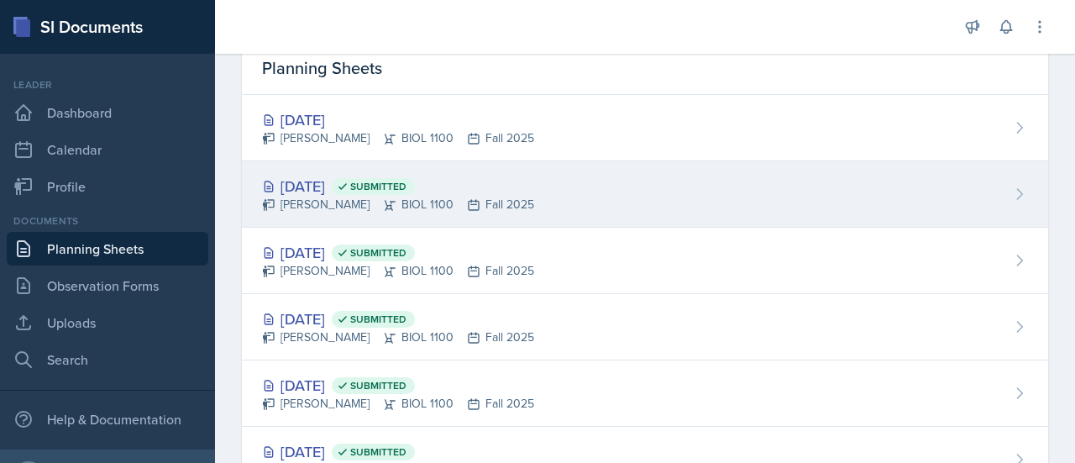
click at [801, 196] on div "[DATE] Submitted [PERSON_NAME] BIOL 1100 Fall 2025" at bounding box center [645, 194] width 806 height 66
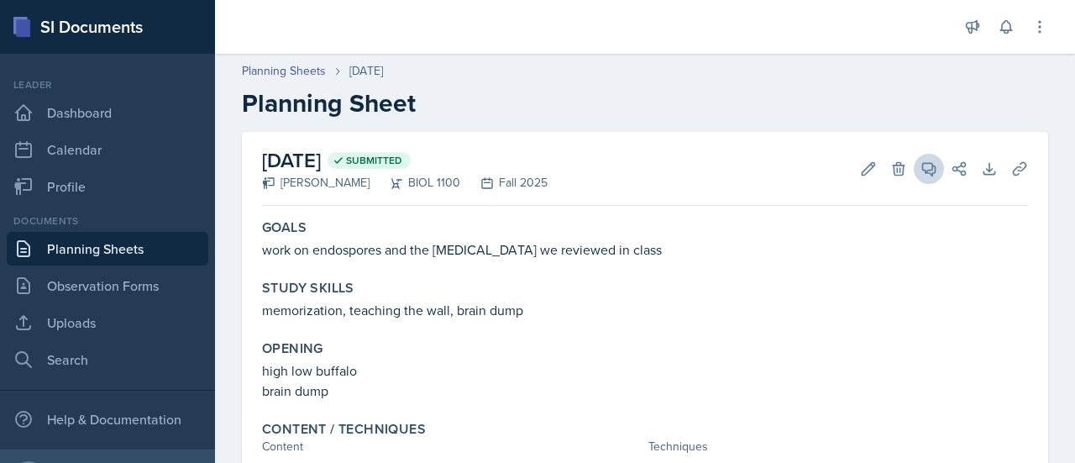
click at [920, 173] on icon at bounding box center [928, 168] width 17 height 17
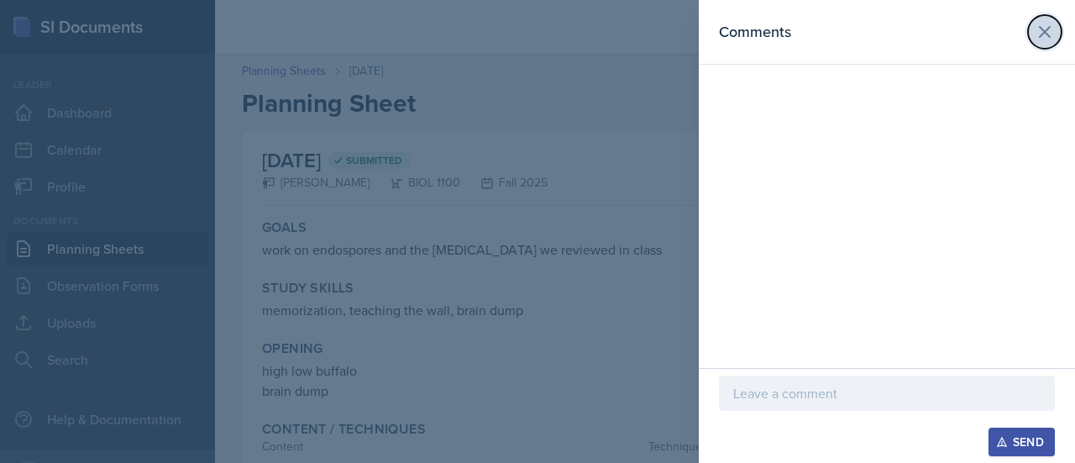
click at [1045, 31] on icon at bounding box center [1045, 32] width 10 height 10
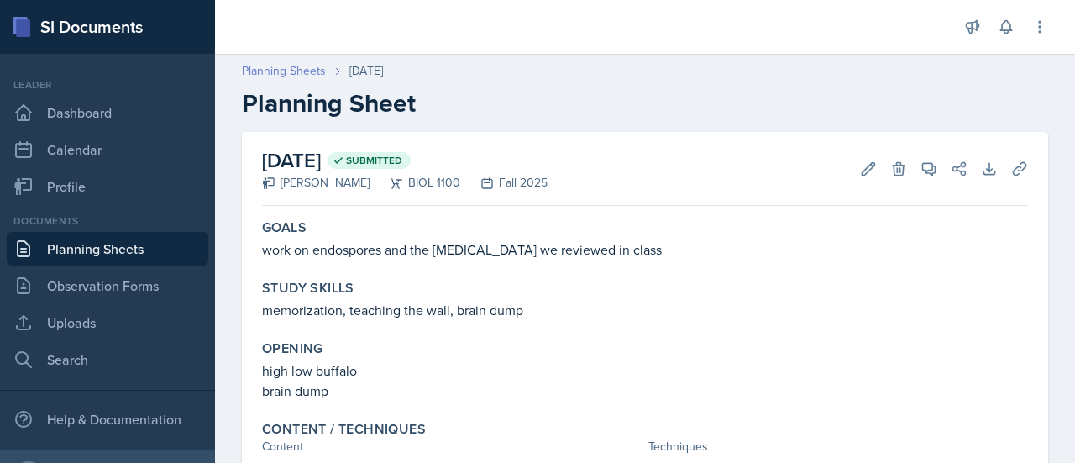
click at [281, 76] on link "Planning Sheets" at bounding box center [284, 71] width 84 height 18
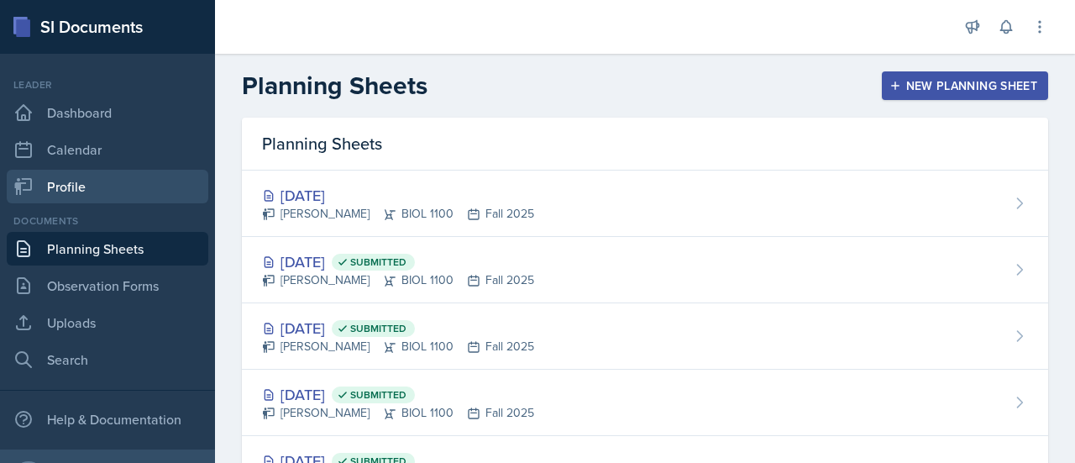
click at [87, 192] on link "Profile" at bounding box center [108, 187] width 202 height 34
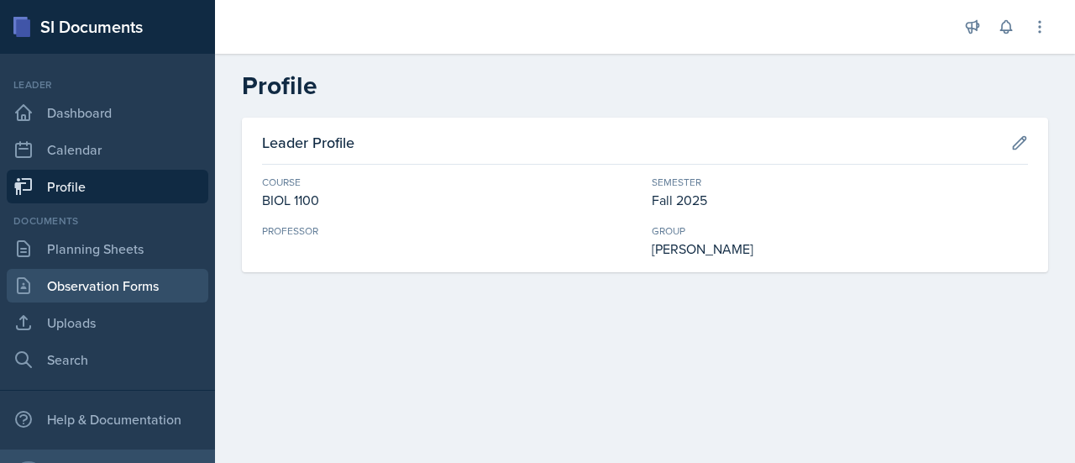
click at [134, 290] on link "Observation Forms" at bounding box center [108, 286] width 202 height 34
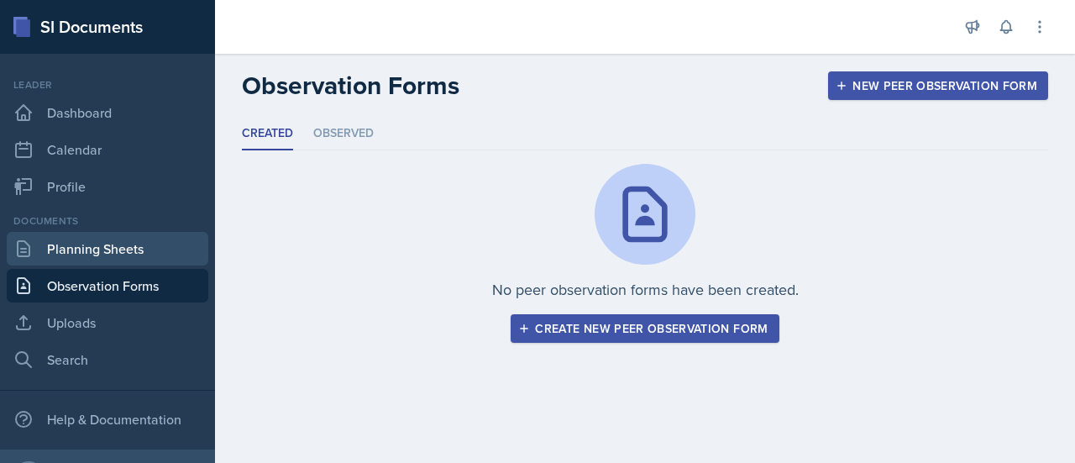
click at [128, 255] on link "Planning Sheets" at bounding box center [108, 249] width 202 height 34
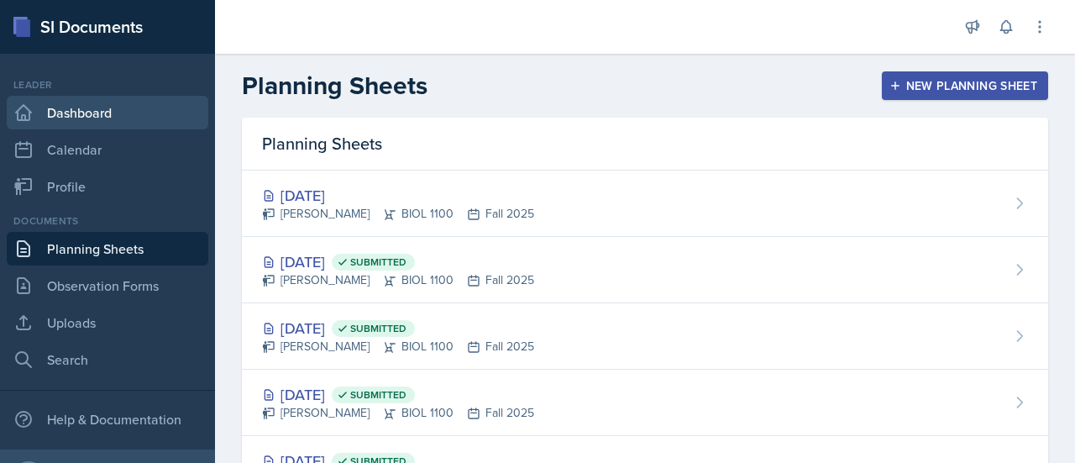
click at [89, 105] on link "Dashboard" at bounding box center [108, 113] width 202 height 34
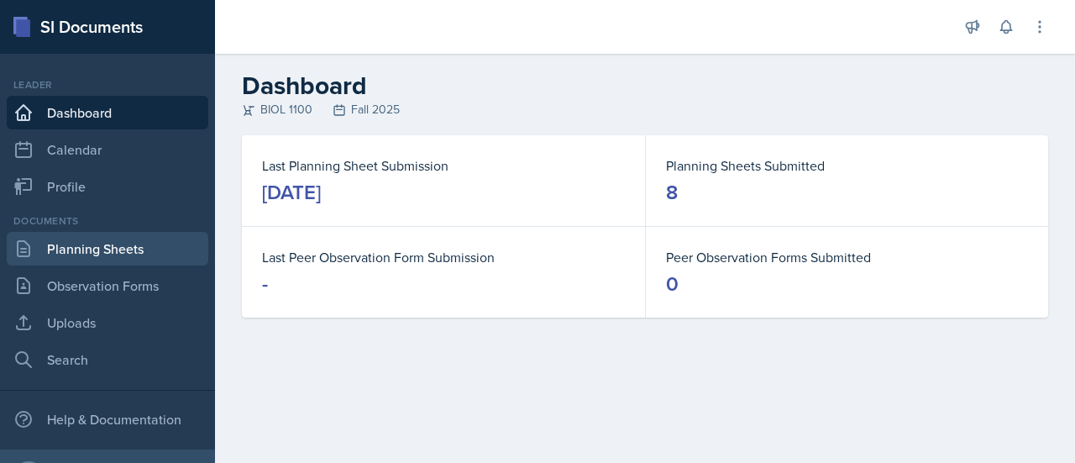
click at [86, 244] on link "Planning Sheets" at bounding box center [108, 249] width 202 height 34
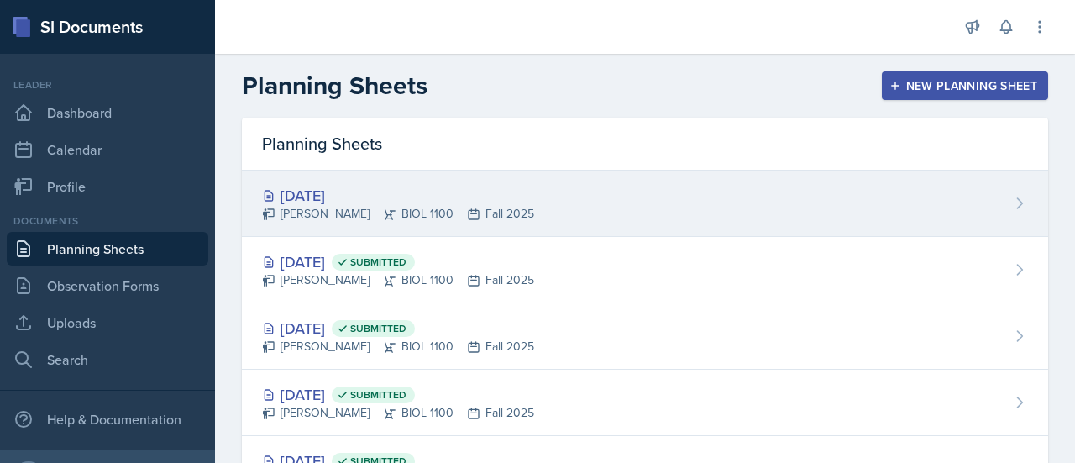
click at [454, 188] on div "[DATE]" at bounding box center [398, 195] width 272 height 23
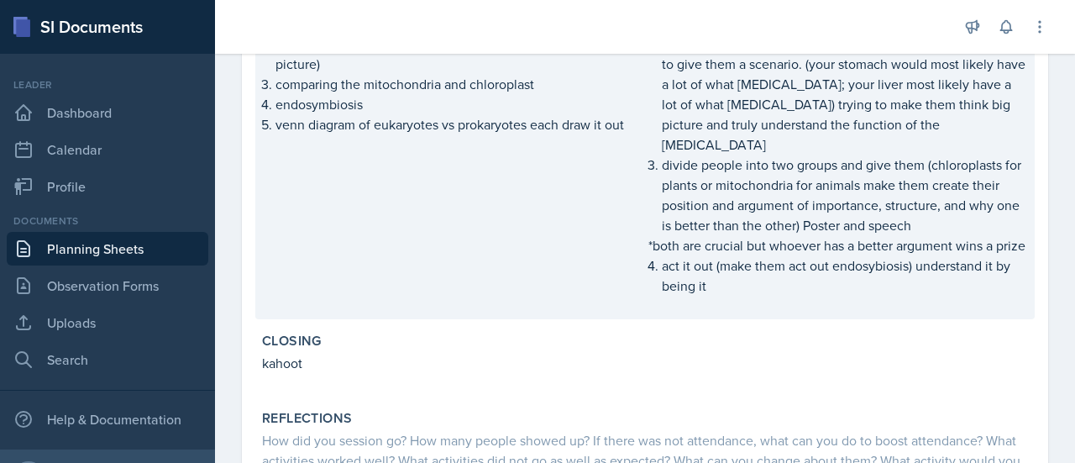
click at [757, 275] on p "act it out (make them act out endosybiosis) understand it by being it" at bounding box center [845, 275] width 366 height 40
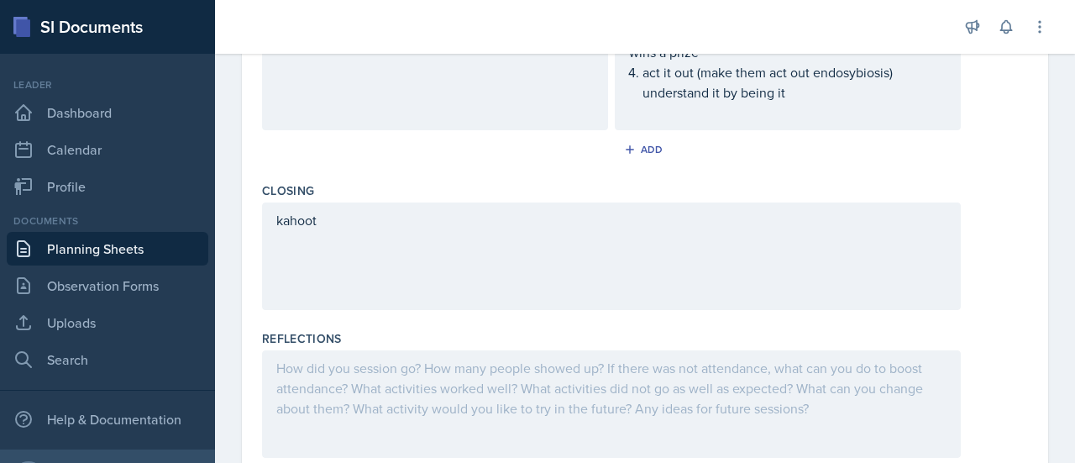
click at [739, 202] on div "kahoot" at bounding box center [611, 256] width 699 height 108
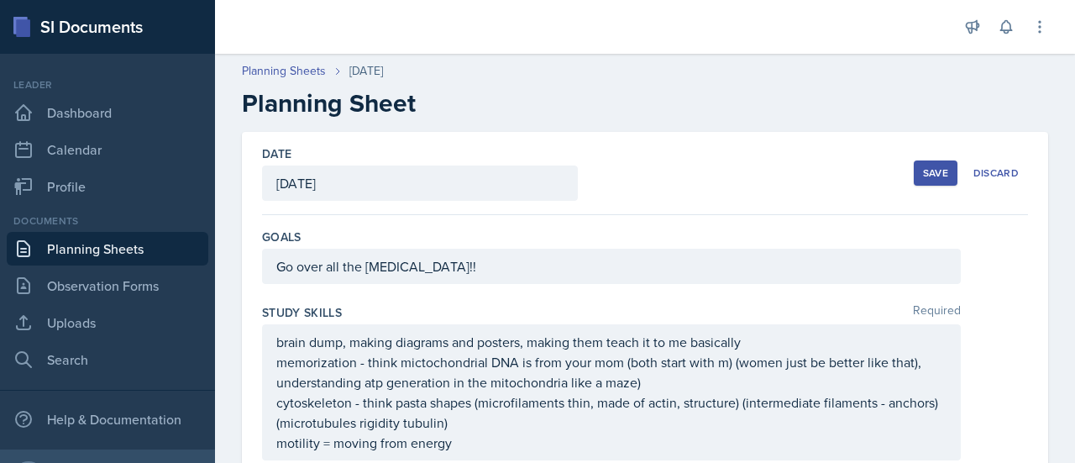
click at [923, 172] on div "Save" at bounding box center [935, 172] width 25 height 13
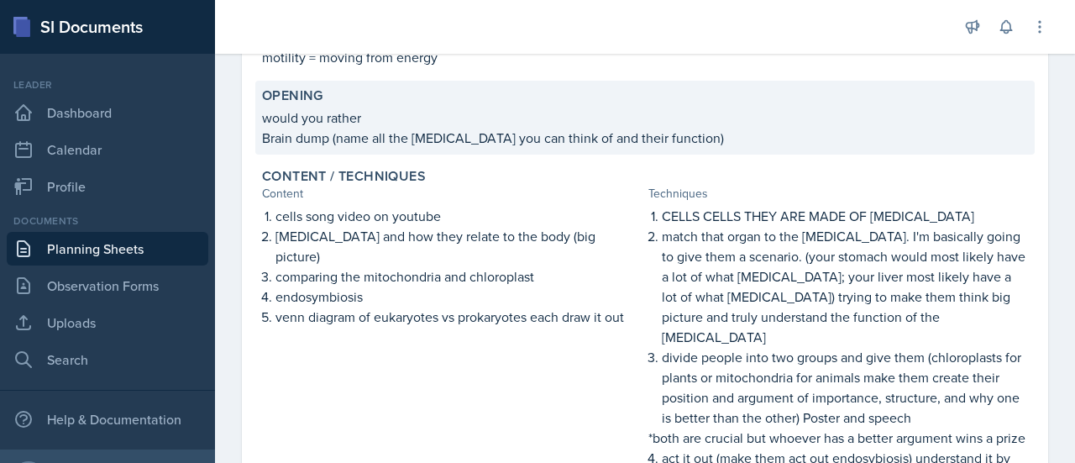
scroll to position [677, 0]
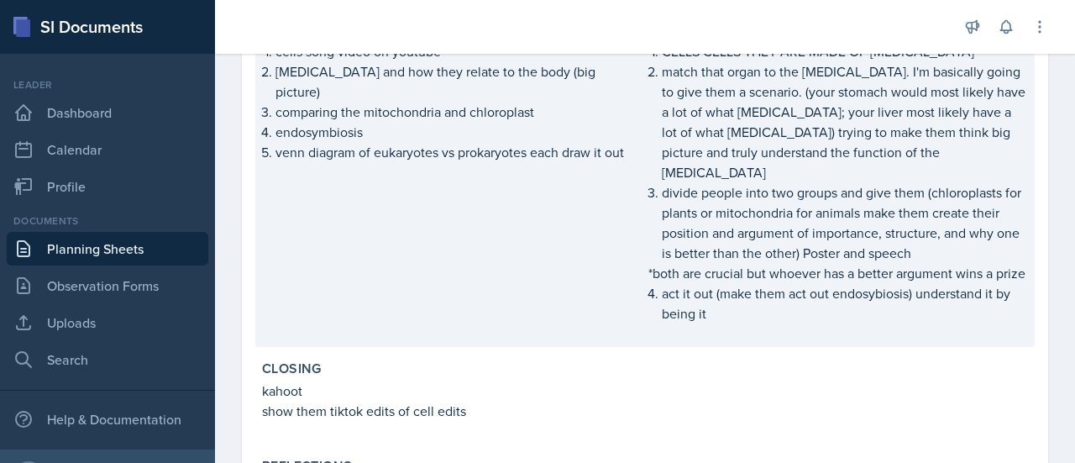
scroll to position [503, 0]
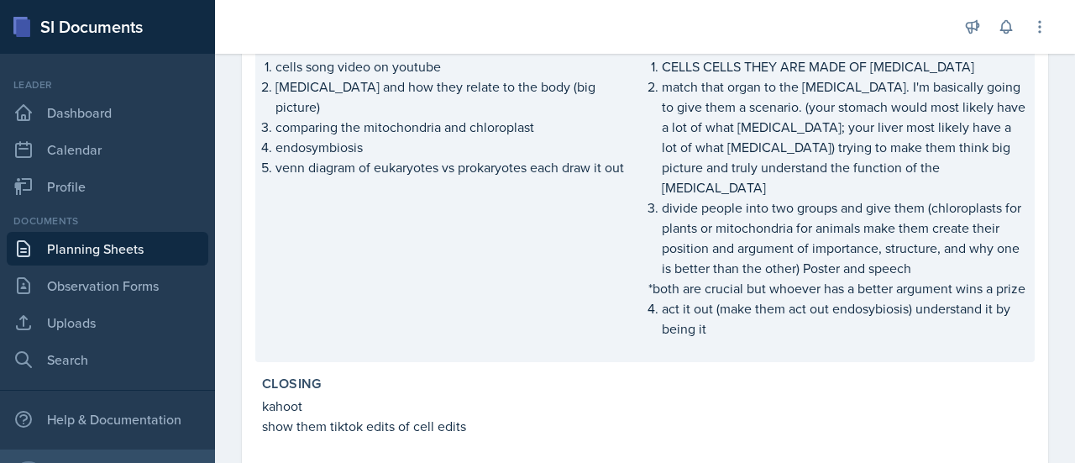
click at [677, 117] on p "match that organ to the [MEDICAL_DATA]. I'm basically going to give them a scen…" at bounding box center [845, 136] width 366 height 121
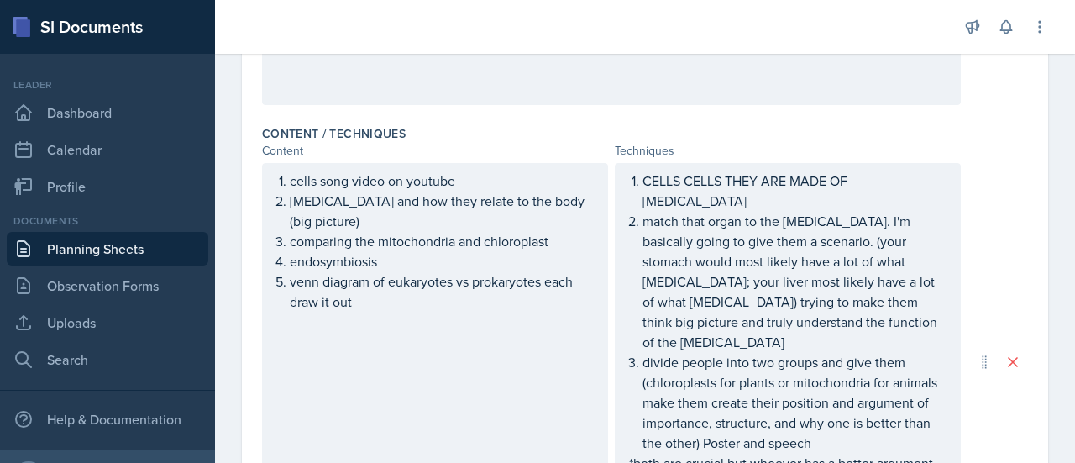
scroll to position [531, 0]
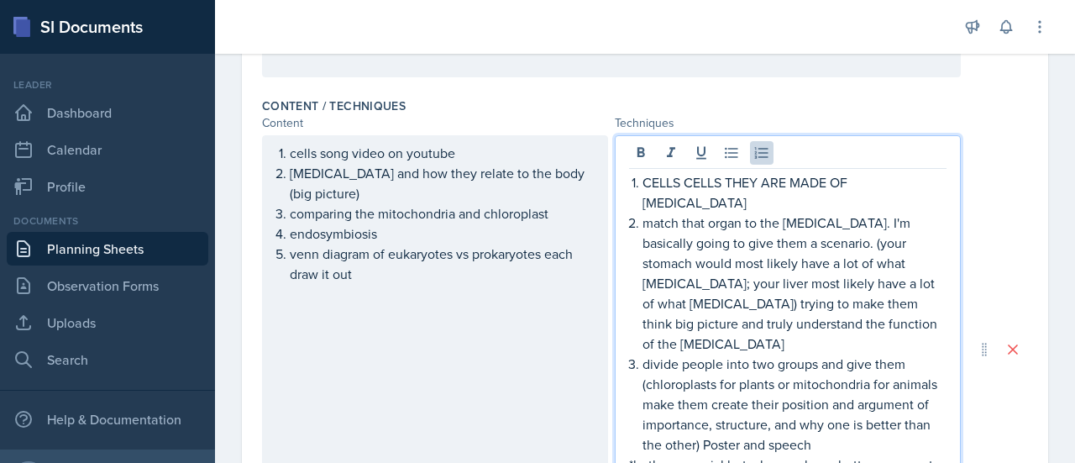
drag, startPoint x: 637, startPoint y: 174, endPoint x: 637, endPoint y: 202, distance: 27.7
click at [642, 212] on p "match that organ to the [MEDICAL_DATA]. I'm basically going to give them a scen…" at bounding box center [794, 282] width 304 height 141
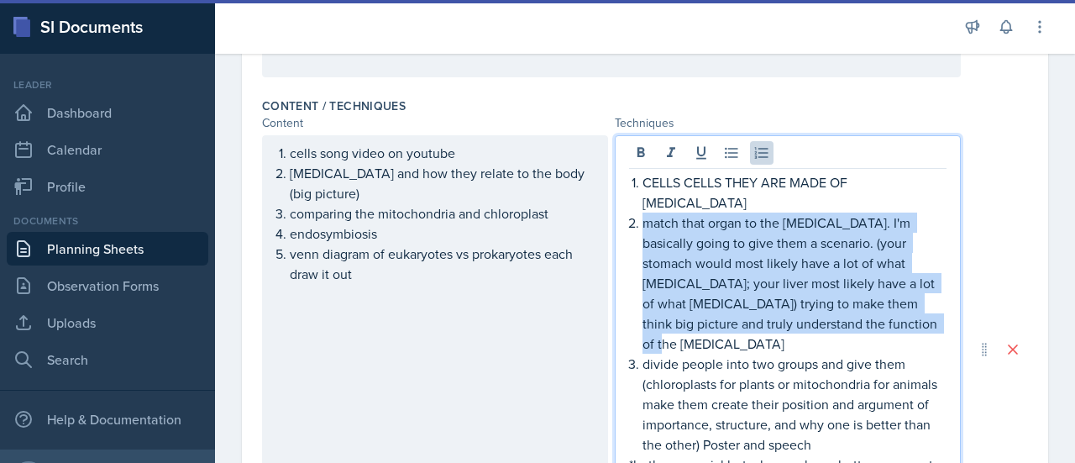
drag, startPoint x: 637, startPoint y: 201, endPoint x: 899, endPoint y: 297, distance: 280.1
click at [899, 297] on p "match that organ to the [MEDICAL_DATA]. I'm basically going to give them a scen…" at bounding box center [794, 282] width 304 height 141
copy p "match that organ to the [MEDICAL_DATA]. I'm basically going to give them a scen…"
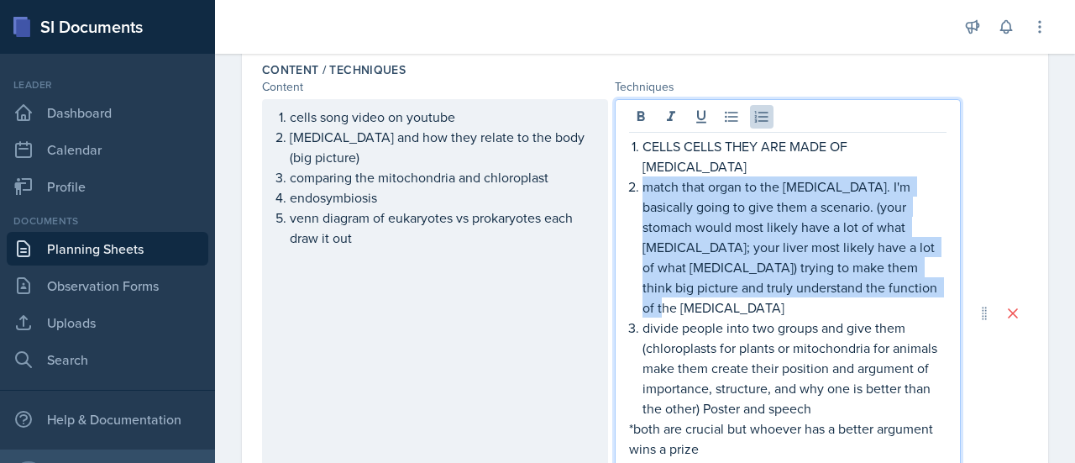
scroll to position [568, 0]
click at [885, 267] on p "match that organ to the [MEDICAL_DATA]. I'm basically going to give them a scen…" at bounding box center [794, 246] width 304 height 141
click at [902, 264] on p "match that organ to the [MEDICAL_DATA]. I'm basically going to give them a scen…" at bounding box center [794, 246] width 304 height 141
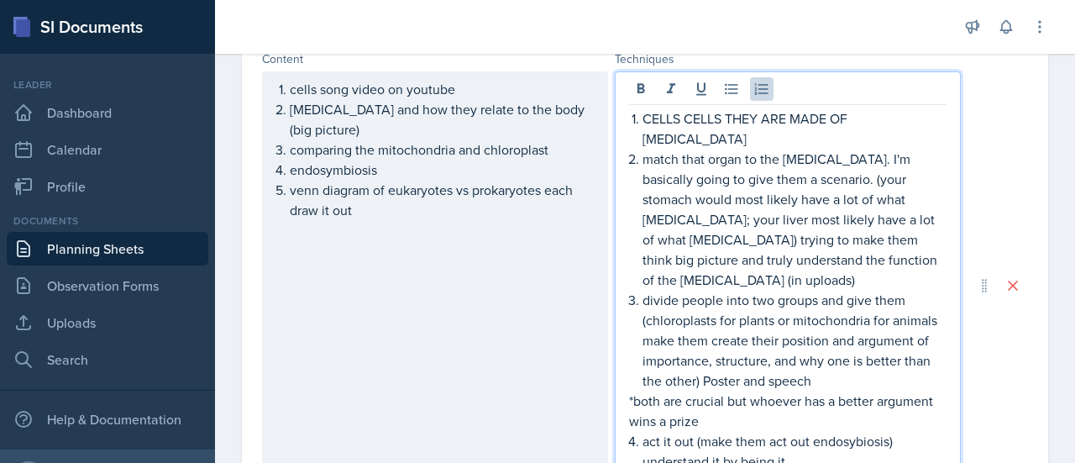
scroll to position [594, 0]
click at [57, 326] on link "Uploads" at bounding box center [108, 323] width 202 height 34
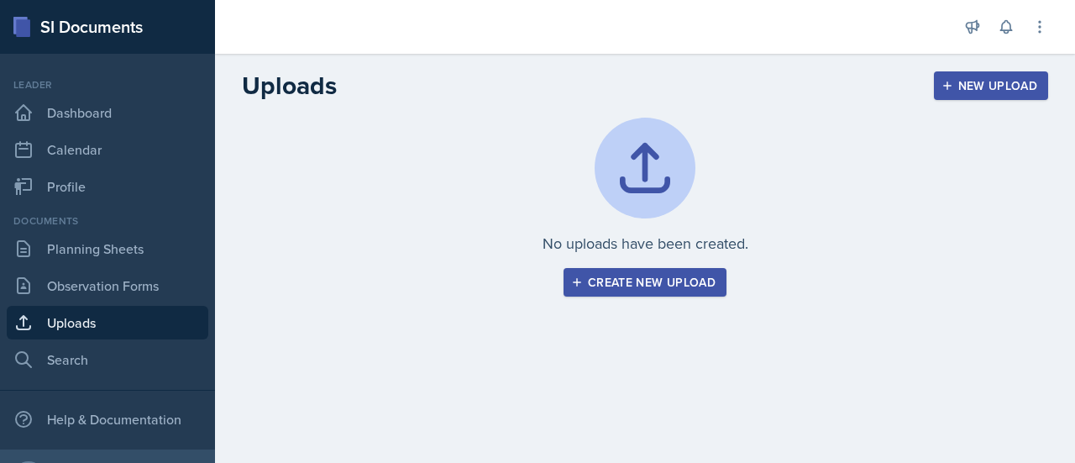
click at [592, 289] on div "Create new upload" at bounding box center [644, 281] width 141 height 13
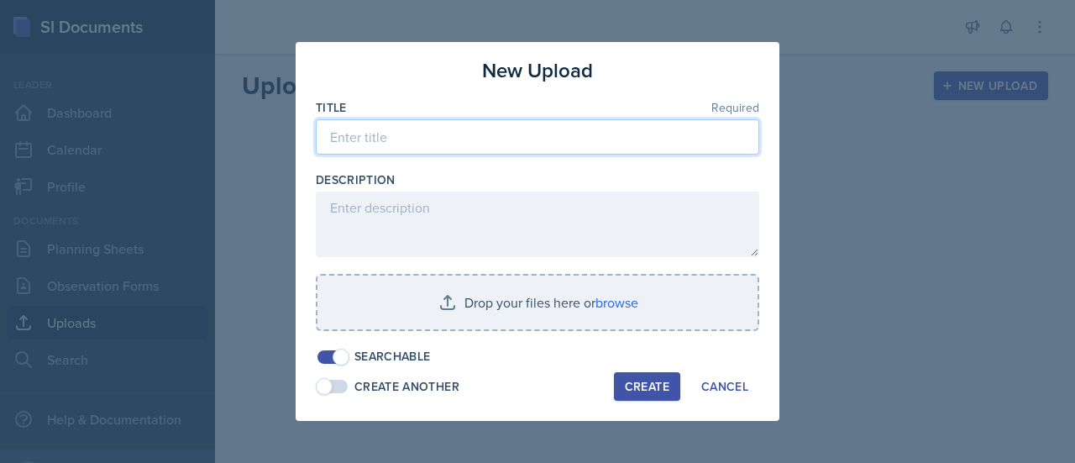
click at [454, 137] on input at bounding box center [537, 136] width 443 height 35
type input "[MEDICAL_DATA] to organ"
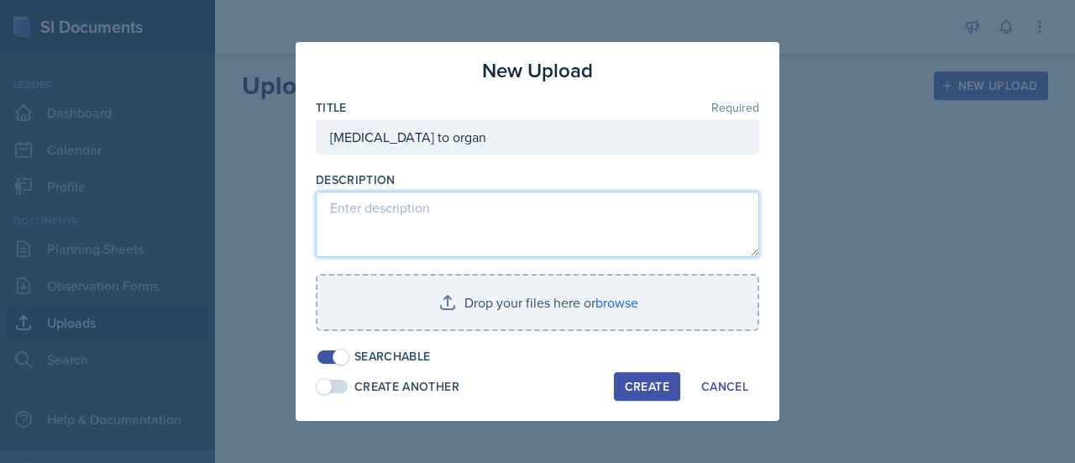
click at [648, 214] on textarea at bounding box center [537, 224] width 443 height 66
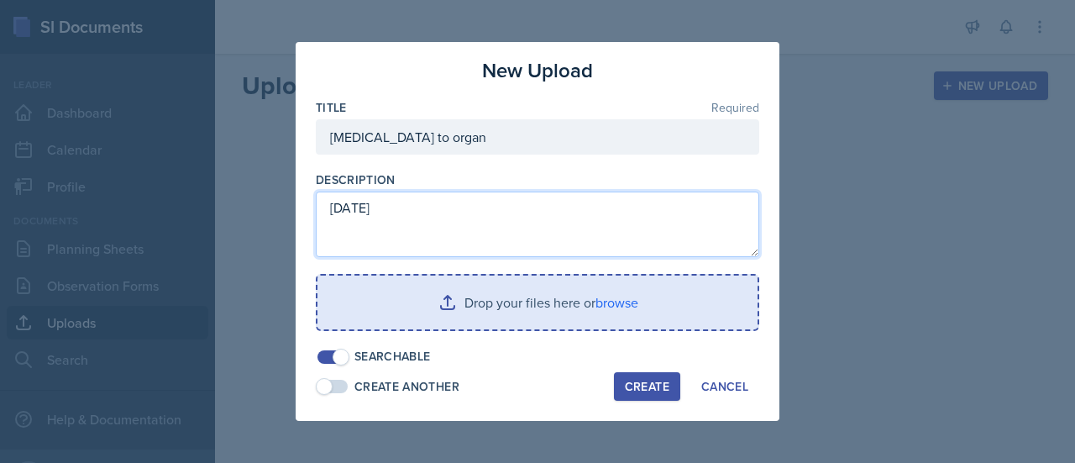
type textarea "[DATE]"
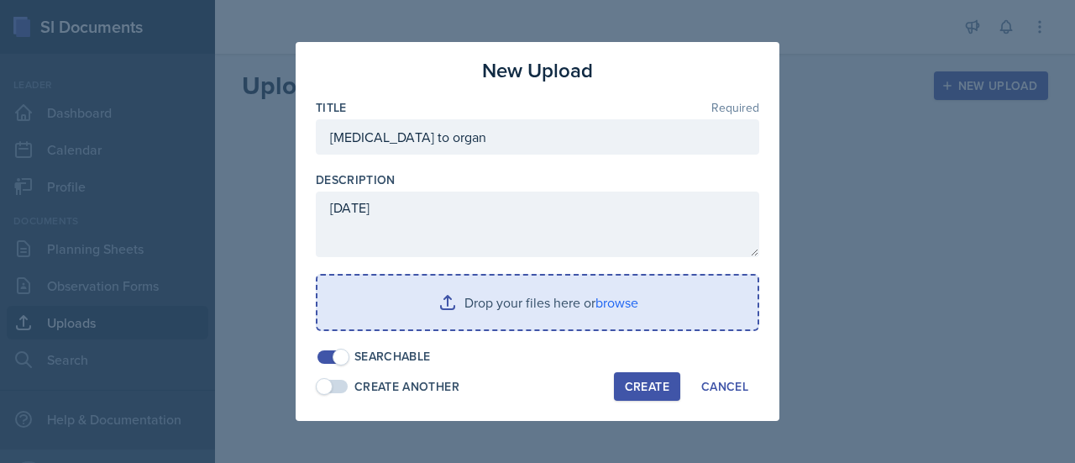
click at [484, 309] on input "file" at bounding box center [537, 302] width 440 height 54
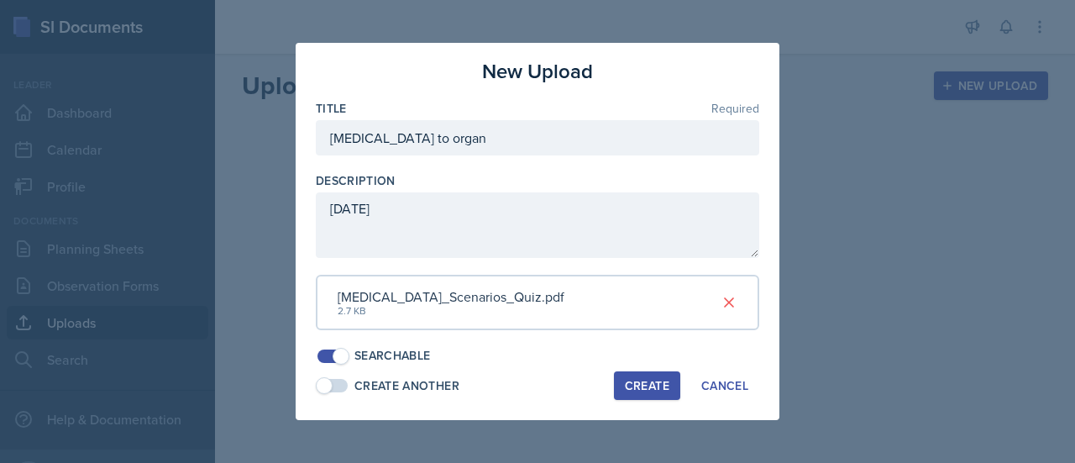
click at [632, 385] on div "Create" at bounding box center [647, 385] width 45 height 13
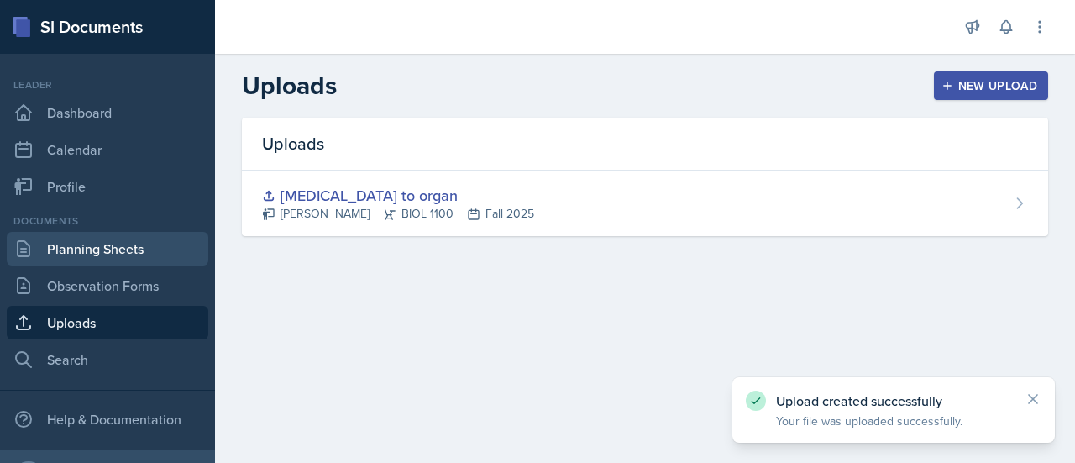
click at [113, 242] on link "Planning Sheets" at bounding box center [108, 249] width 202 height 34
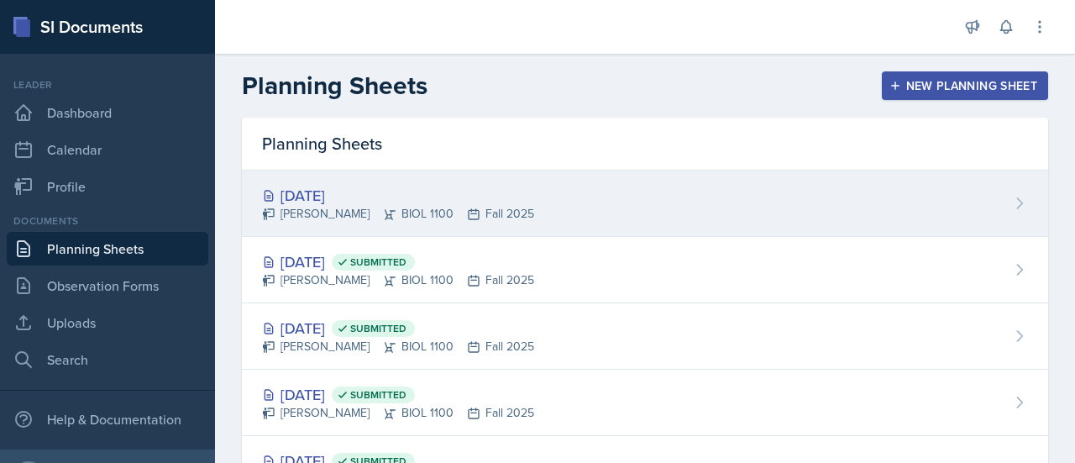
click at [379, 199] on div "[DATE]" at bounding box center [398, 195] width 272 height 23
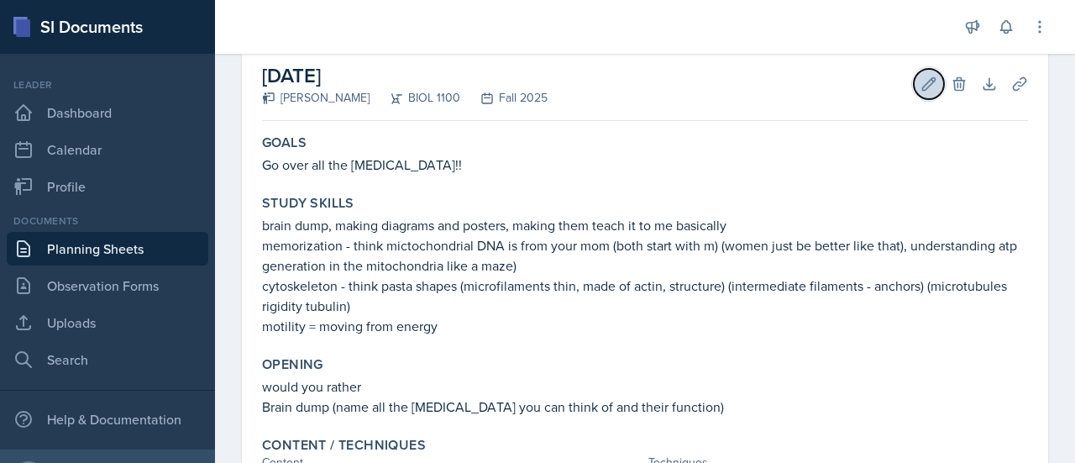
click at [920, 84] on icon at bounding box center [928, 84] width 17 height 17
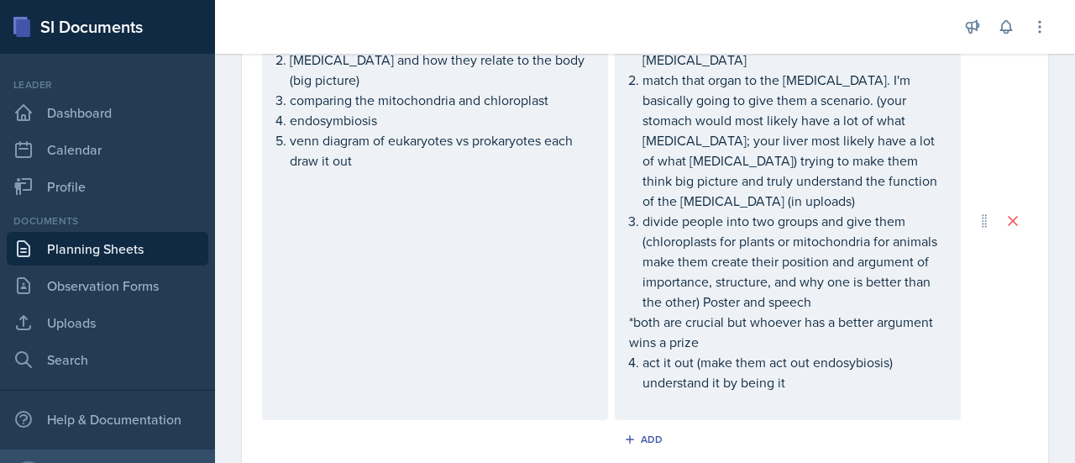
scroll to position [711, 0]
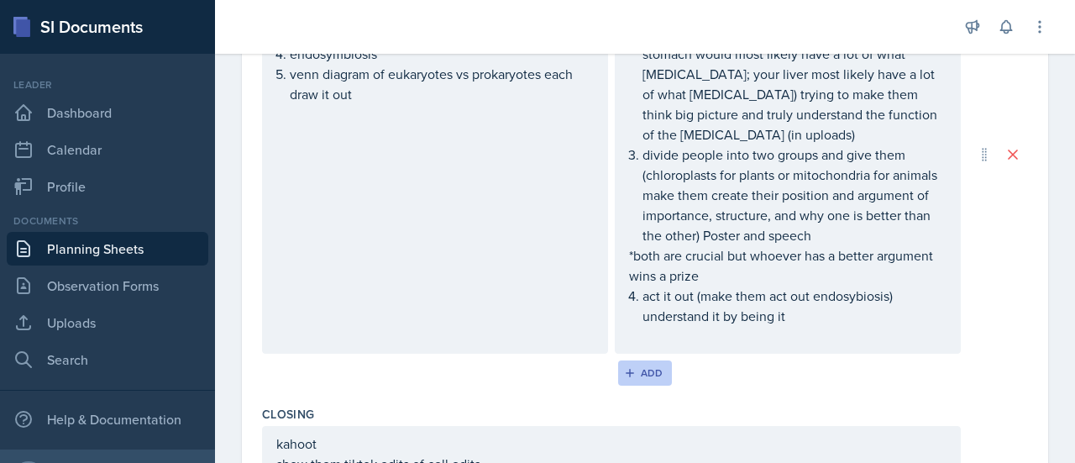
click at [663, 360] on button "Add" at bounding box center [645, 372] width 55 height 25
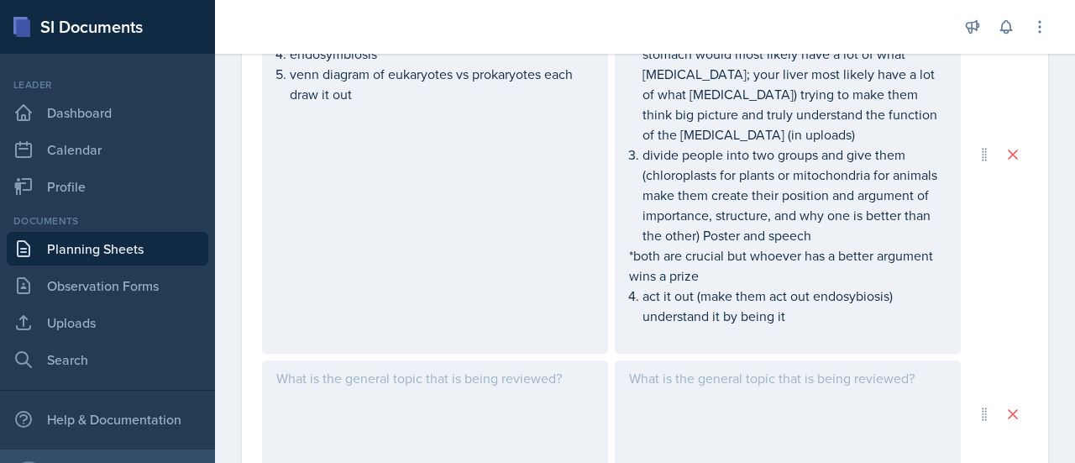
click at [669, 361] on div at bounding box center [788, 414] width 346 height 108
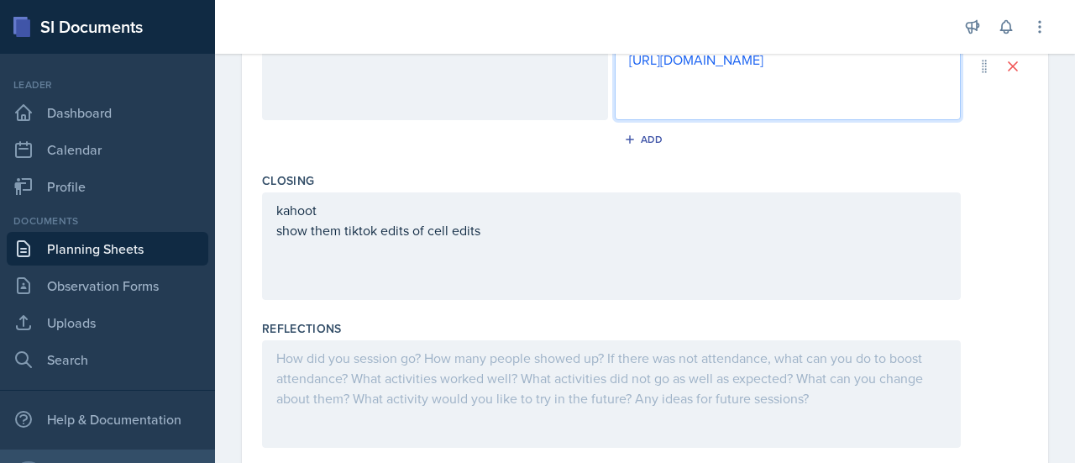
scroll to position [1087, 0]
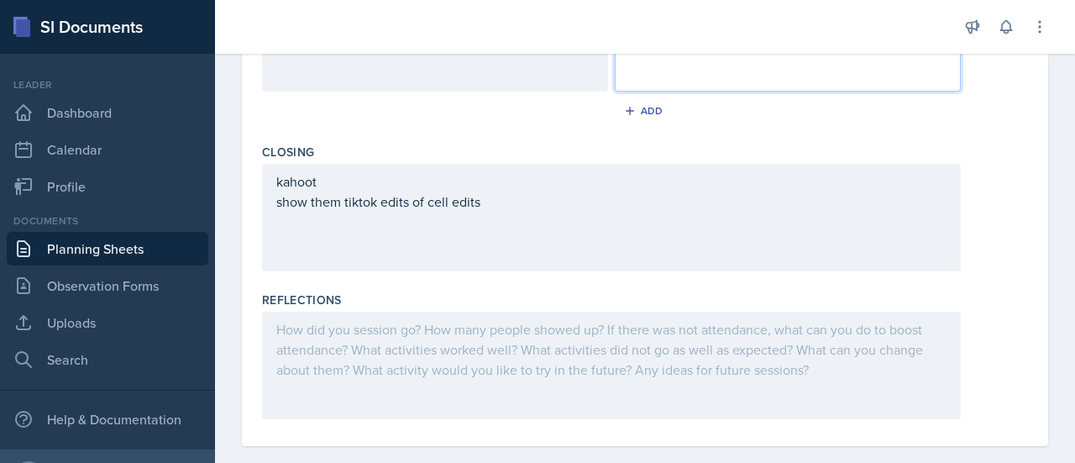
click at [701, 174] on div "kahoot show them tiktok edits of cell edits" at bounding box center [611, 218] width 699 height 108
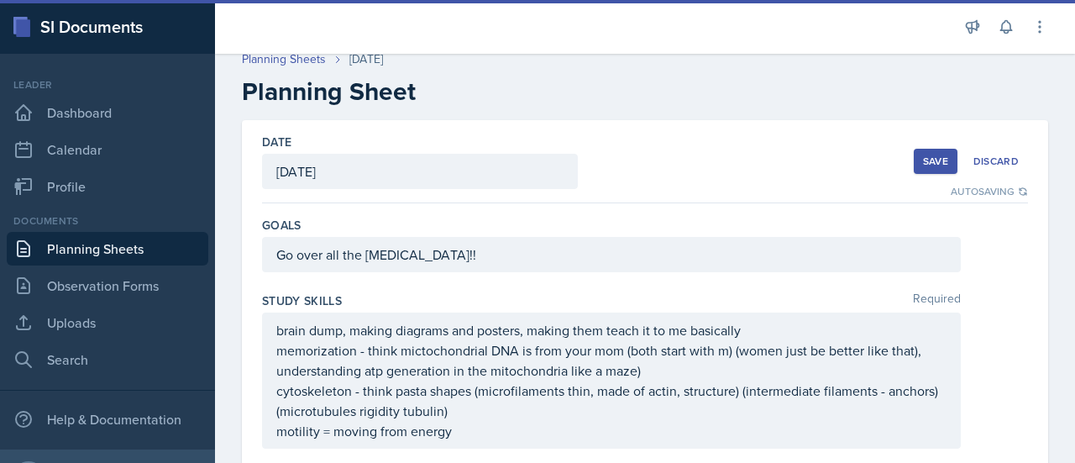
scroll to position [0, 0]
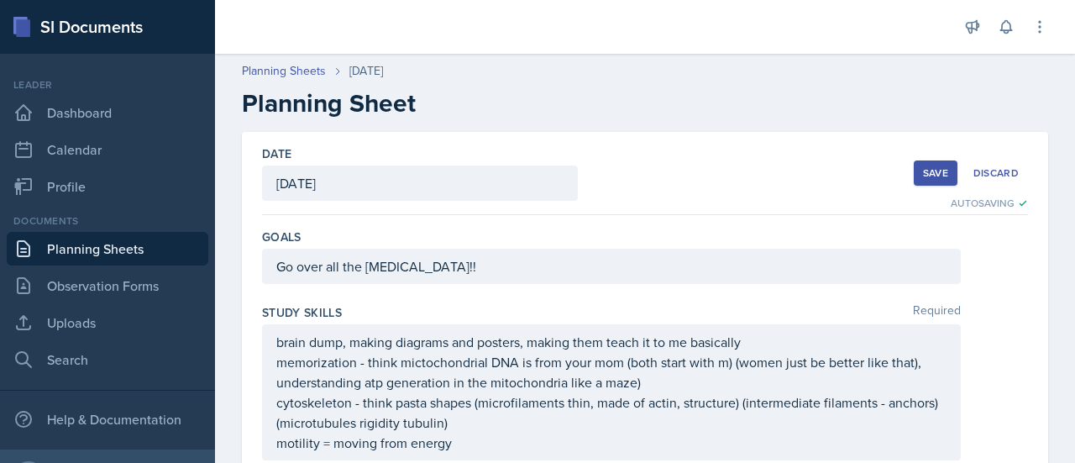
click at [917, 181] on button "Save" at bounding box center [936, 172] width 44 height 25
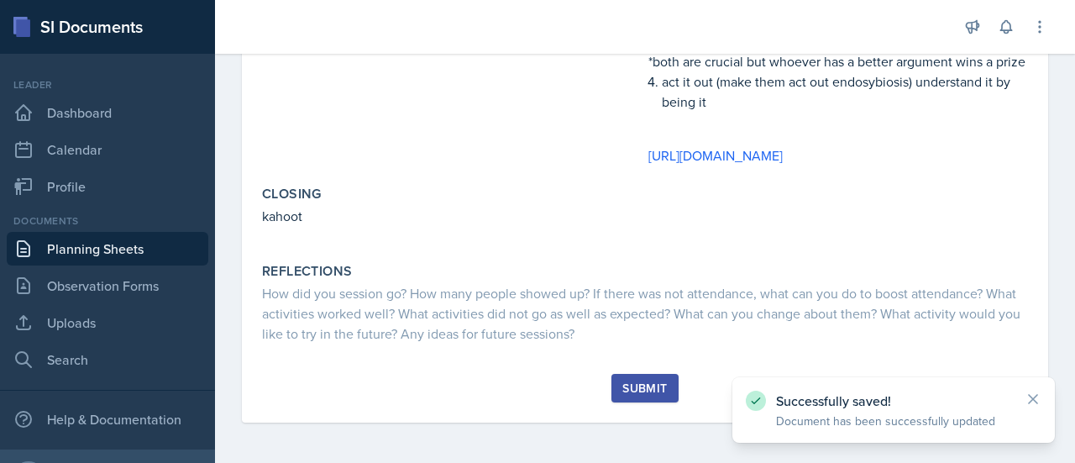
scroll to position [749, 0]
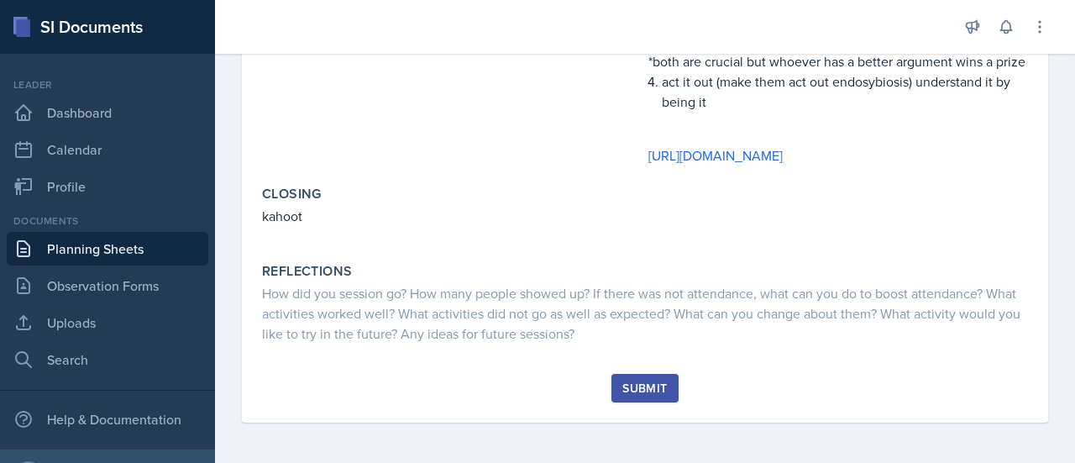
click at [644, 382] on div "Submit" at bounding box center [644, 387] width 45 height 13
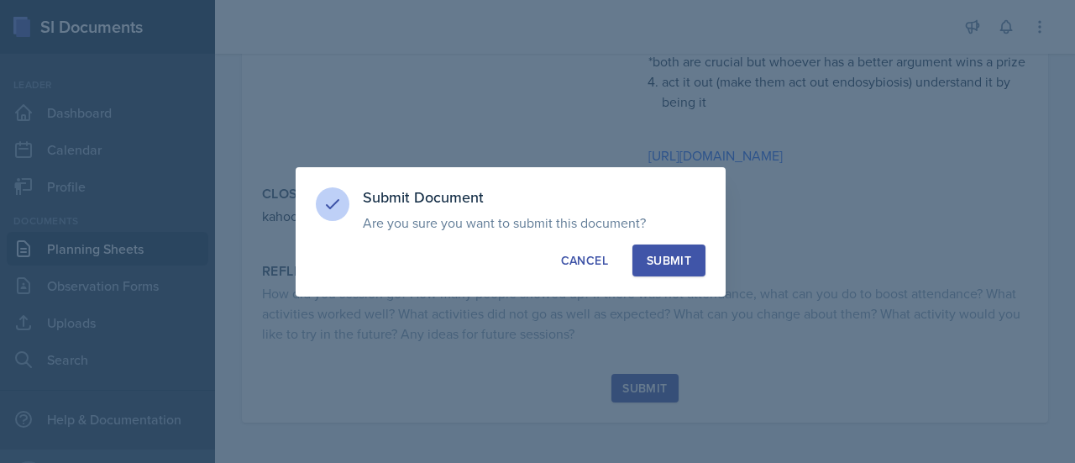
click at [679, 259] on div "Submit" at bounding box center [669, 260] width 45 height 17
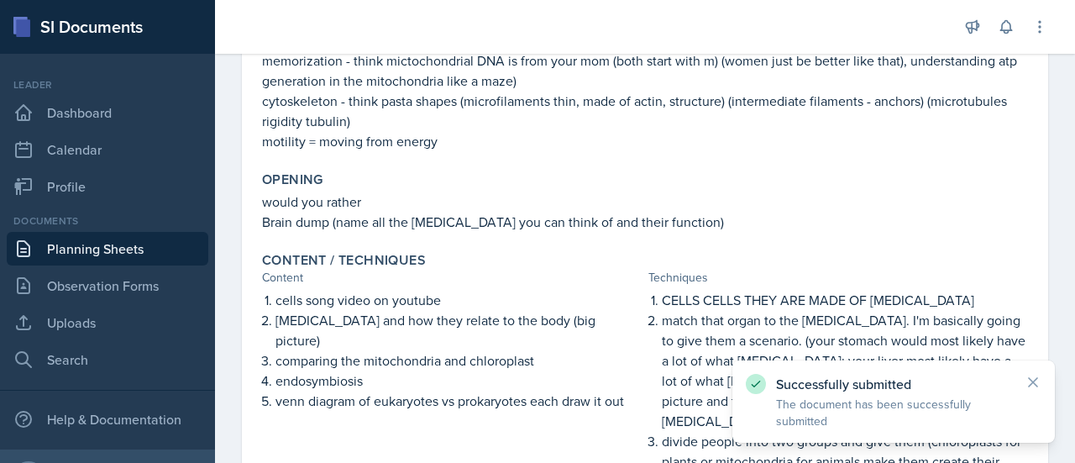
scroll to position [0, 0]
